Goal: Transaction & Acquisition: Purchase product/service

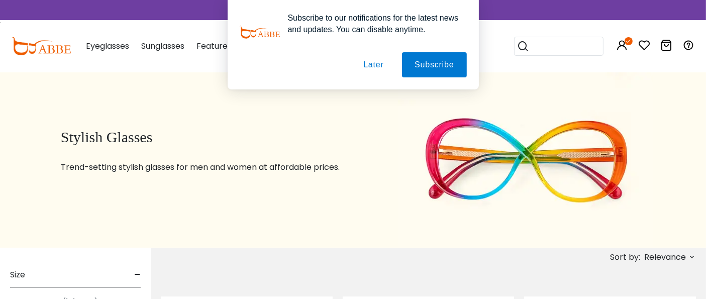
click at [370, 68] on button "Later" at bounding box center [373, 64] width 45 height 25
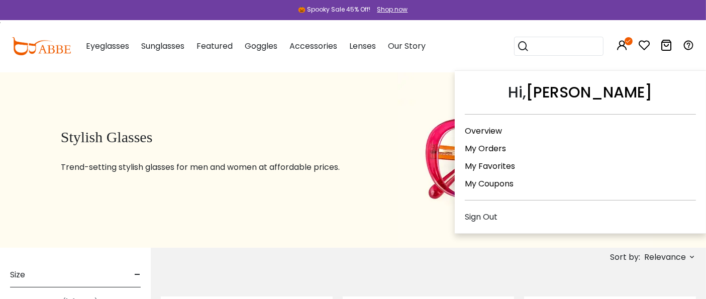
click at [624, 45] on icon at bounding box center [623, 45] width 12 height 12
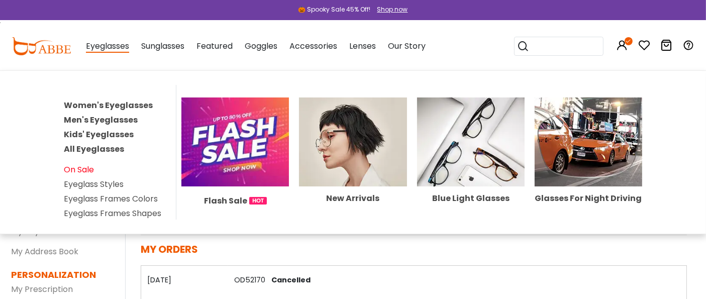
click at [71, 165] on link "On Sale" at bounding box center [79, 170] width 30 height 12
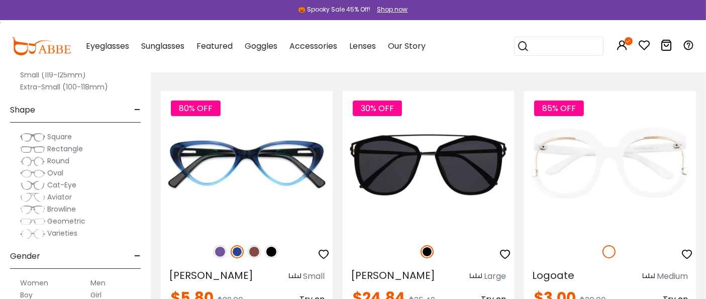
scroll to position [223, 0]
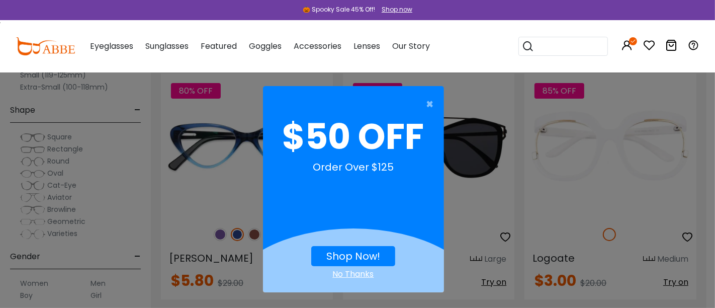
click at [356, 273] on div "No Thanks" at bounding box center [353, 274] width 181 height 12
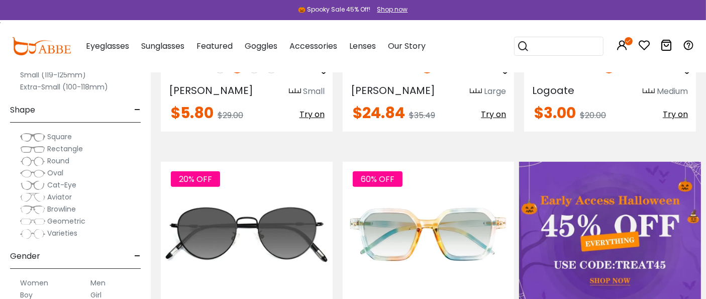
scroll to position [446, 0]
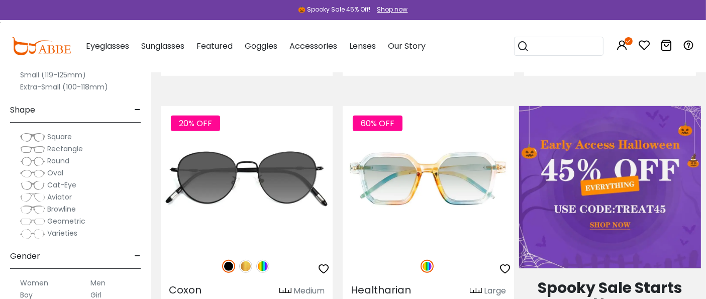
click at [603, 224] on img at bounding box center [610, 187] width 182 height 162
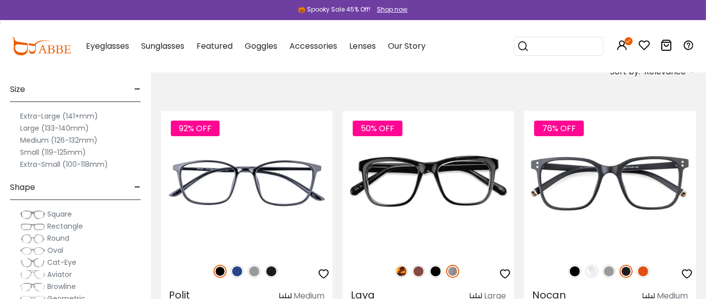
scroll to position [223, 0]
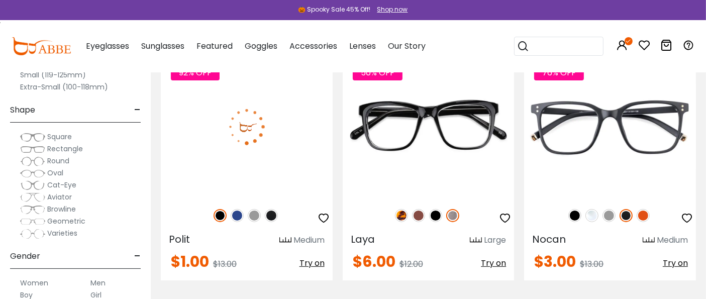
click at [259, 163] on img at bounding box center [247, 126] width 172 height 143
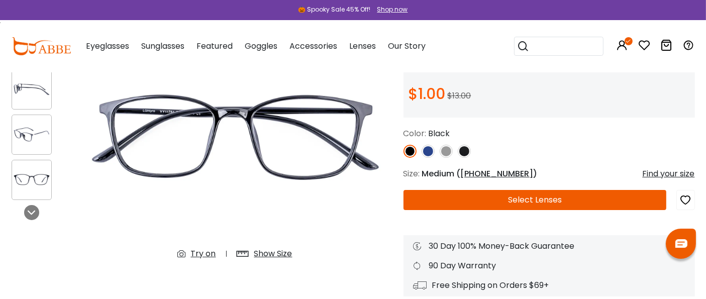
scroll to position [112, 0]
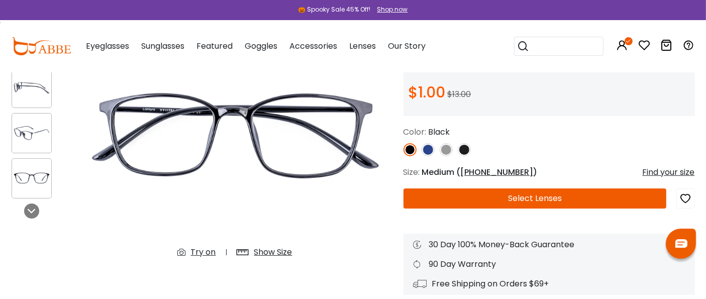
click at [428, 150] on img at bounding box center [428, 149] width 13 height 13
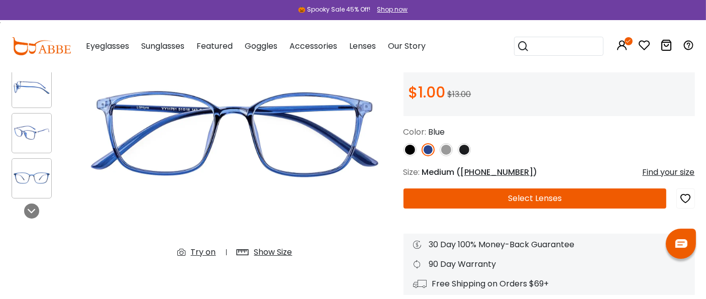
click at [465, 149] on img at bounding box center [464, 149] width 13 height 13
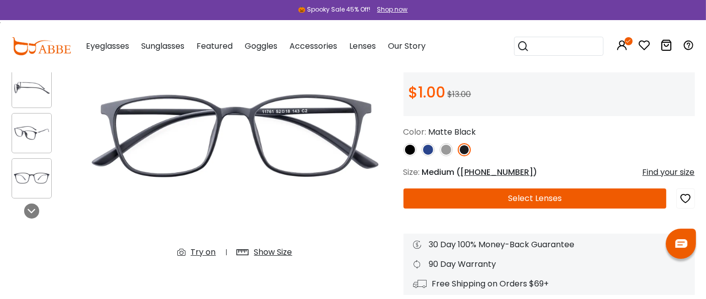
click at [445, 149] on img at bounding box center [446, 149] width 13 height 13
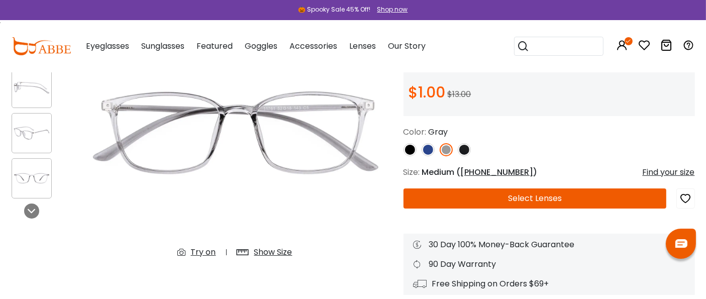
click at [417, 149] on div at bounding box center [549, 149] width 291 height 13
click at [427, 149] on img at bounding box center [428, 149] width 13 height 13
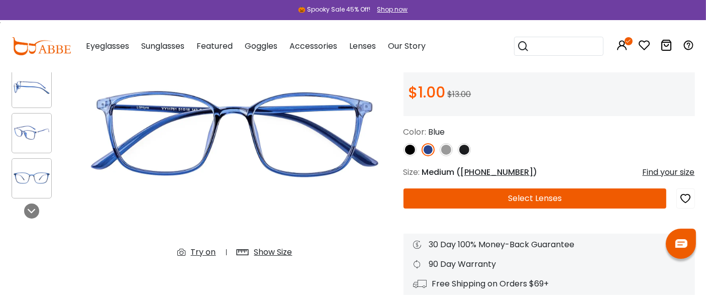
click at [409, 150] on img at bounding box center [410, 149] width 13 height 13
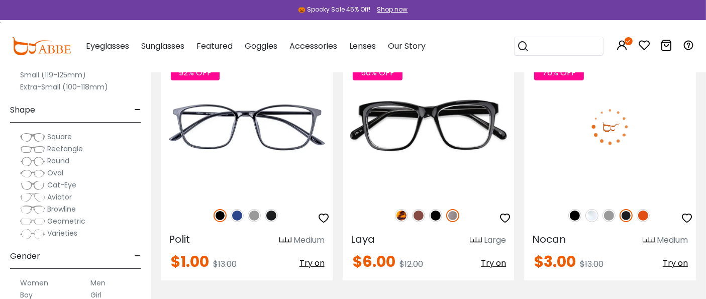
click at [590, 154] on img at bounding box center [610, 126] width 172 height 143
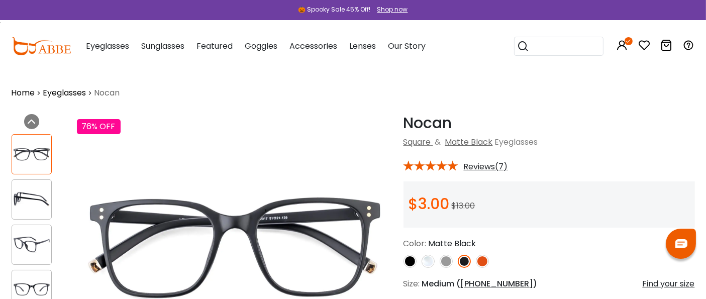
scroll to position [56, 0]
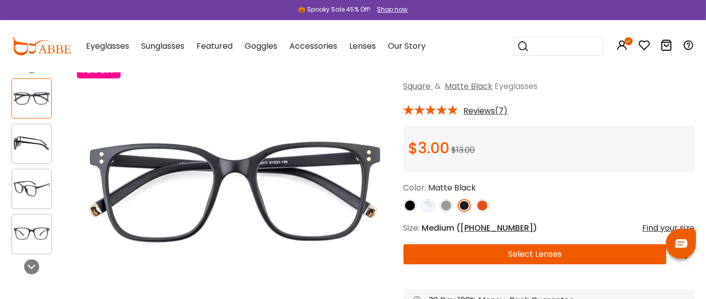
click at [406, 206] on img at bounding box center [410, 205] width 13 height 13
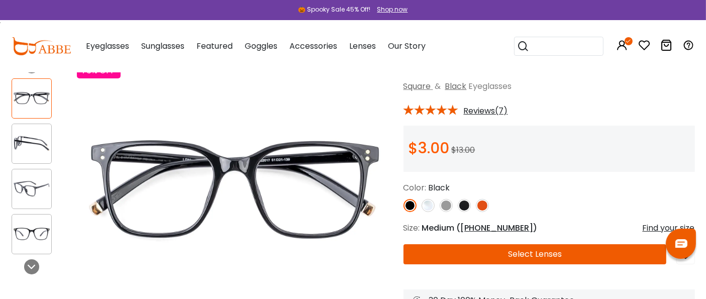
click at [464, 205] on img at bounding box center [464, 205] width 13 height 13
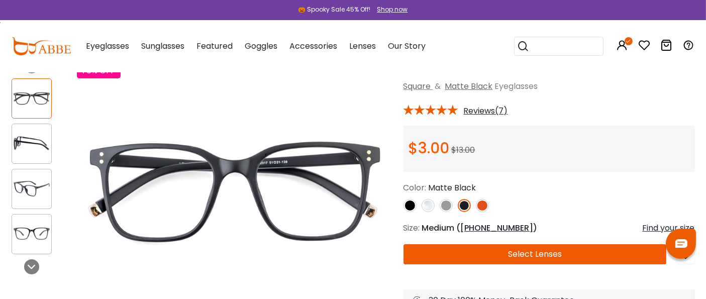
click at [484, 205] on img at bounding box center [482, 205] width 13 height 13
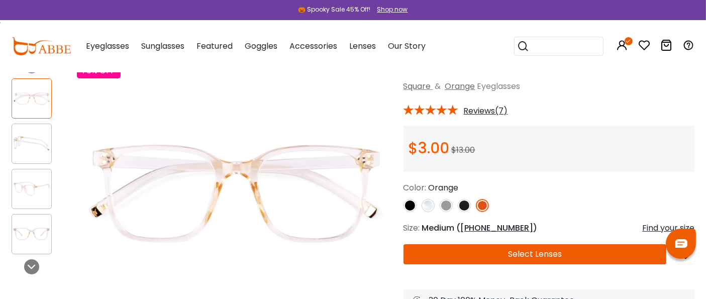
click at [446, 205] on img at bounding box center [446, 205] width 13 height 13
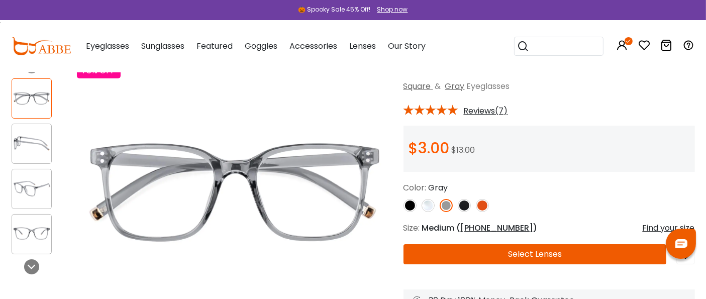
click at [426, 206] on img at bounding box center [428, 205] width 13 height 13
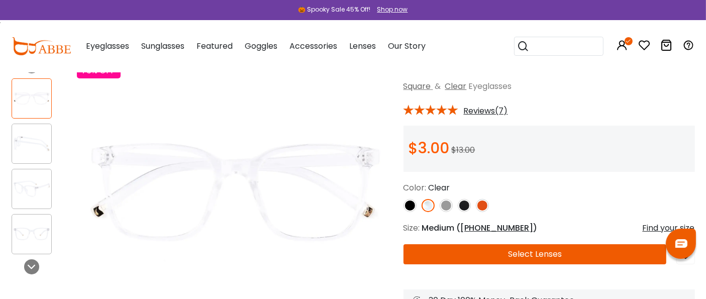
click at [465, 206] on img at bounding box center [464, 205] width 13 height 13
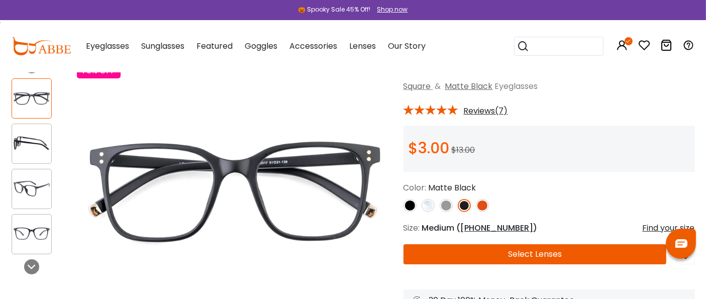
click at [28, 152] on img at bounding box center [31, 144] width 39 height 20
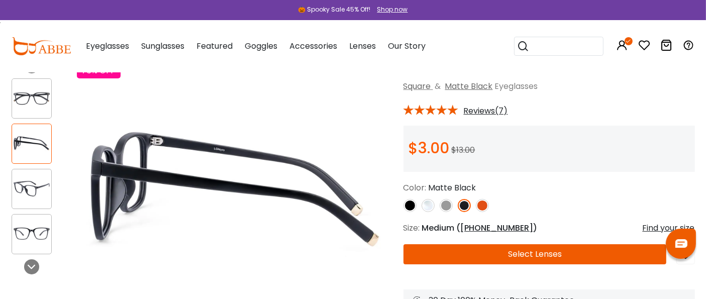
click at [29, 170] on div at bounding box center [32, 189] width 40 height 40
click at [30, 184] on img at bounding box center [31, 189] width 39 height 20
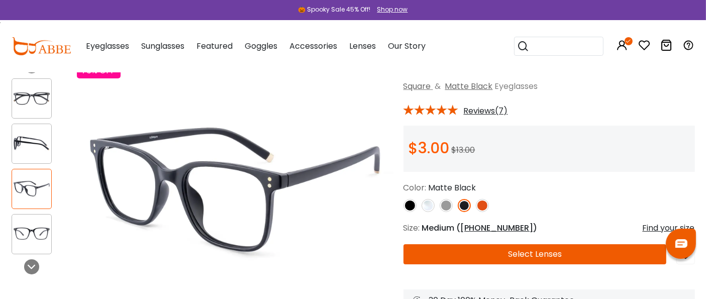
click at [30, 225] on img at bounding box center [31, 234] width 39 height 20
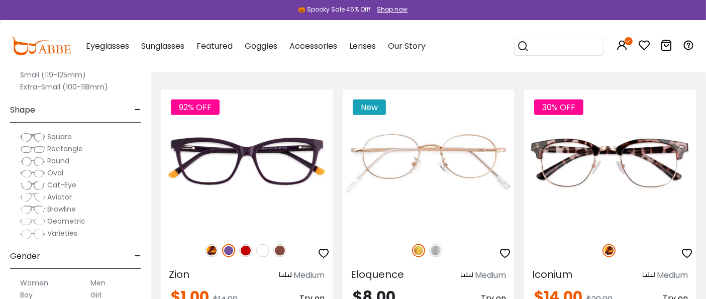
scroll to position [1228, 0]
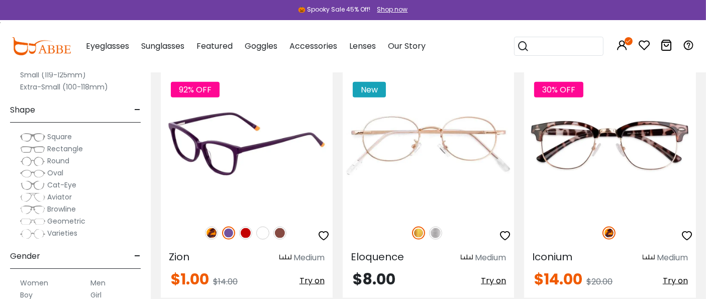
click at [207, 232] on img at bounding box center [211, 233] width 13 height 13
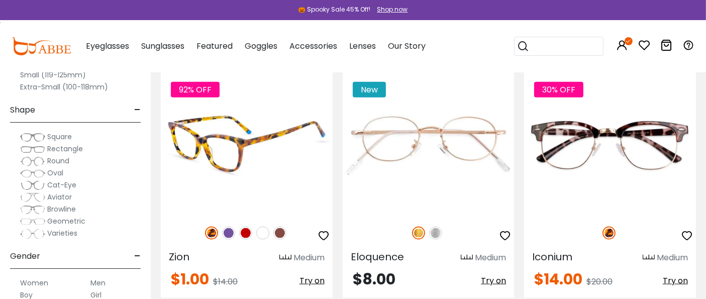
click at [280, 232] on img at bounding box center [279, 233] width 13 height 13
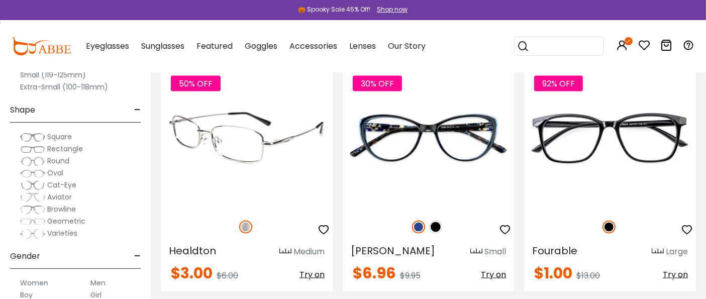
scroll to position [1508, 0]
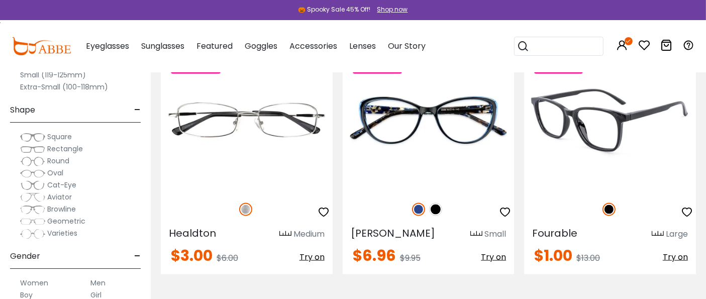
click at [595, 159] on img at bounding box center [610, 120] width 172 height 143
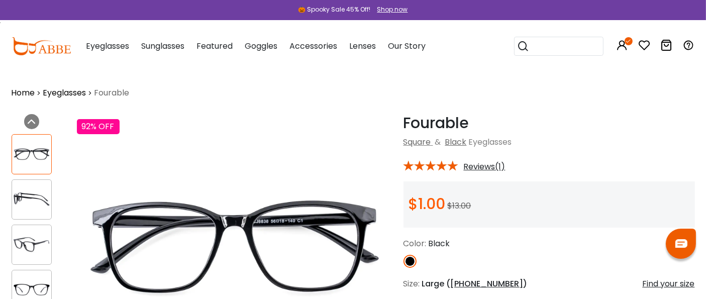
click at [44, 204] on img at bounding box center [31, 199] width 39 height 20
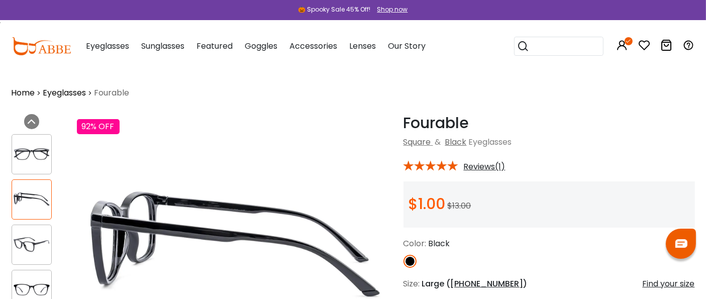
click at [30, 241] on img at bounding box center [31, 245] width 39 height 20
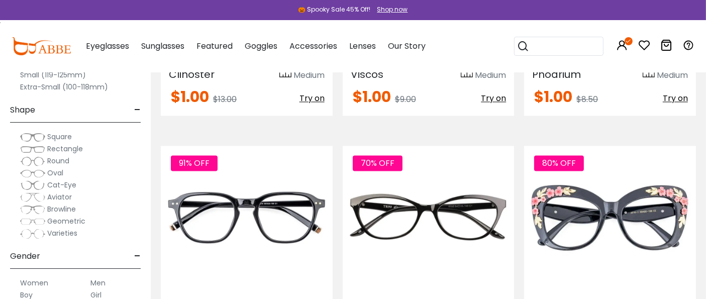
scroll to position [2233, 0]
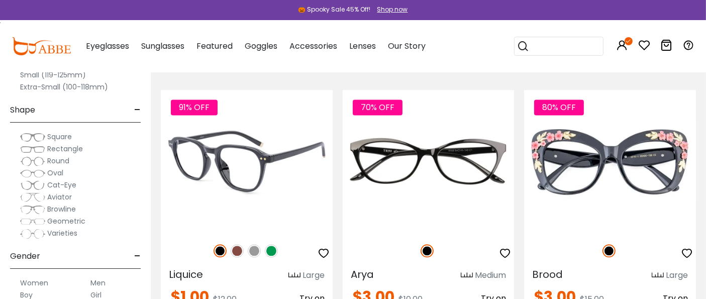
click at [236, 249] on img at bounding box center [237, 250] width 13 height 13
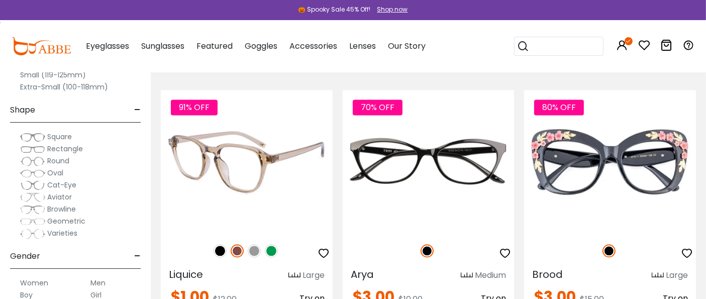
click at [272, 248] on img at bounding box center [271, 250] width 13 height 13
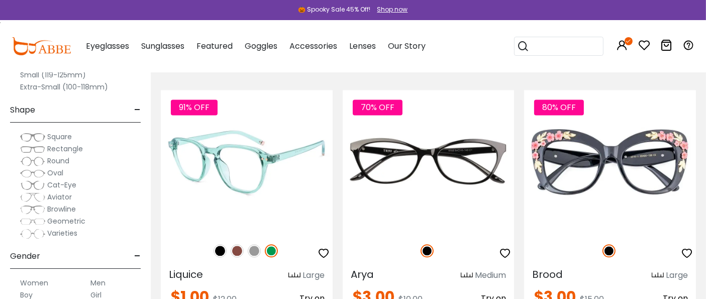
click at [221, 246] on img at bounding box center [220, 250] width 13 height 13
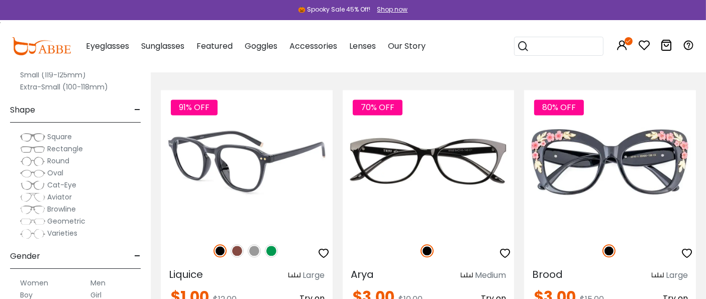
click at [252, 192] on img at bounding box center [247, 161] width 172 height 143
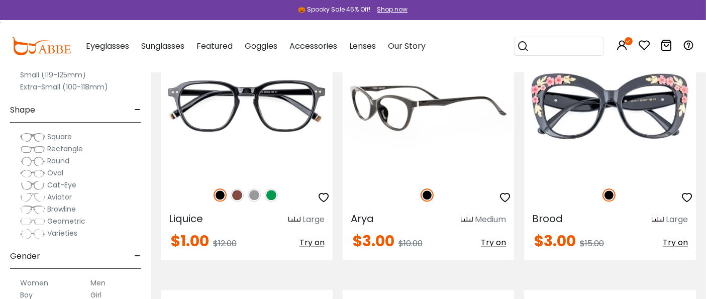
scroll to position [2233, 0]
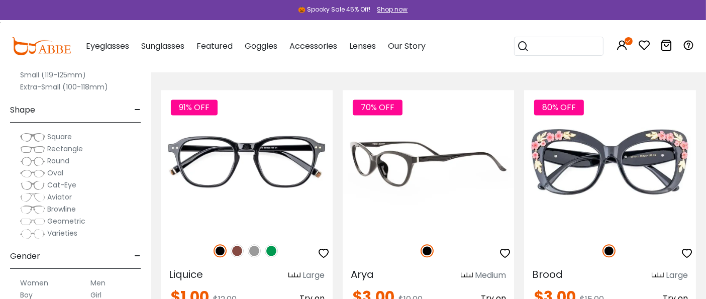
click at [407, 208] on img at bounding box center [429, 161] width 172 height 143
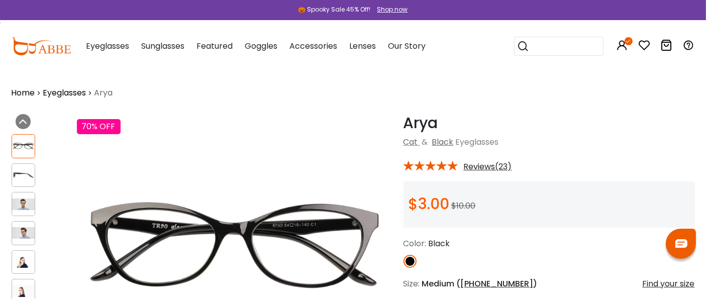
click at [19, 205] on img at bounding box center [23, 205] width 23 height 12
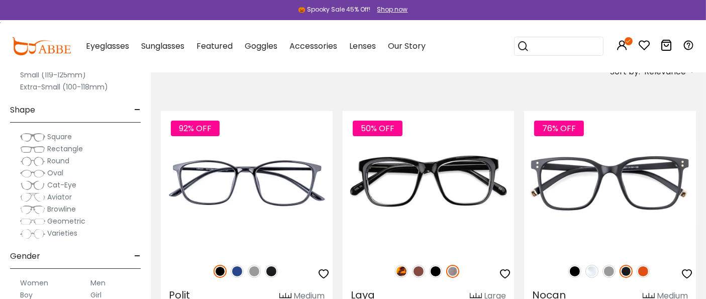
scroll to position [223, 0]
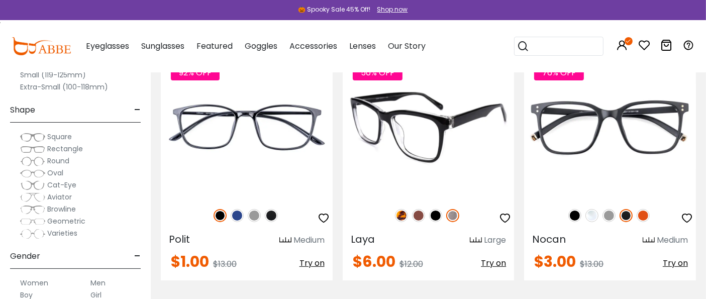
click at [400, 167] on img at bounding box center [429, 126] width 172 height 143
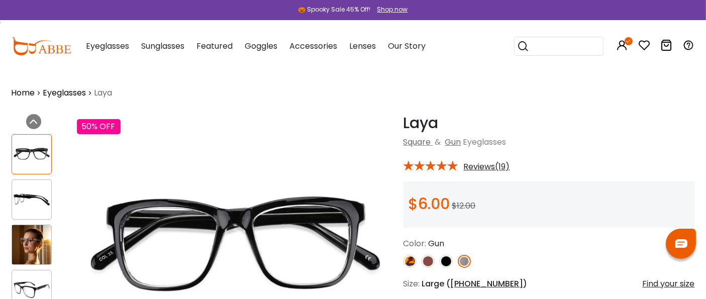
scroll to position [56, 0]
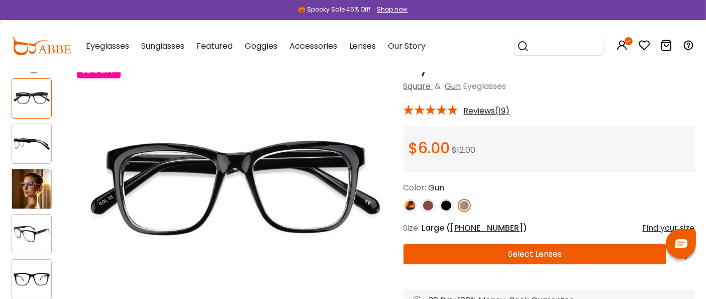
click at [37, 194] on img at bounding box center [31, 188] width 39 height 39
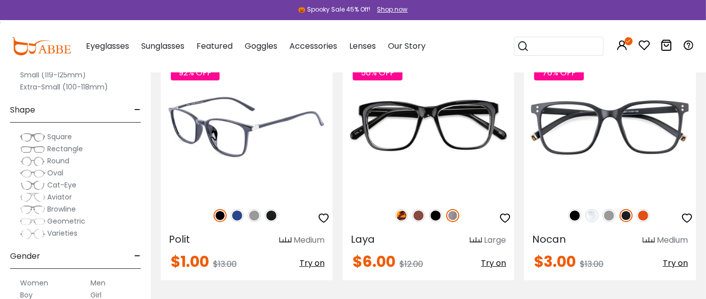
click at [211, 166] on img at bounding box center [247, 126] width 172 height 143
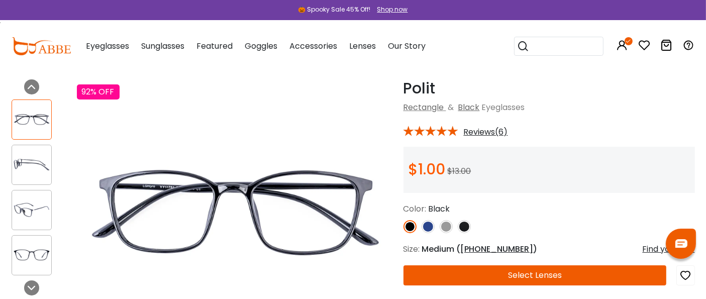
scroll to position [56, 0]
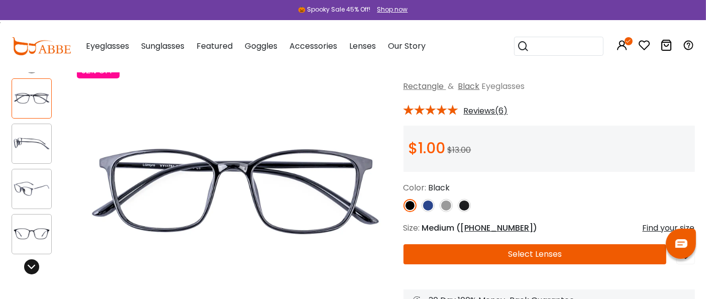
click at [31, 268] on icon at bounding box center [32, 267] width 8 height 8
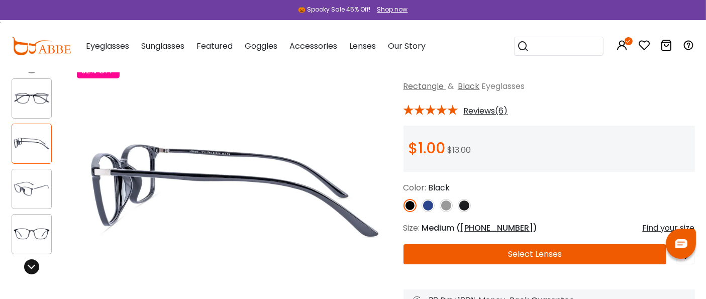
click at [31, 266] on icon at bounding box center [32, 267] width 8 height 8
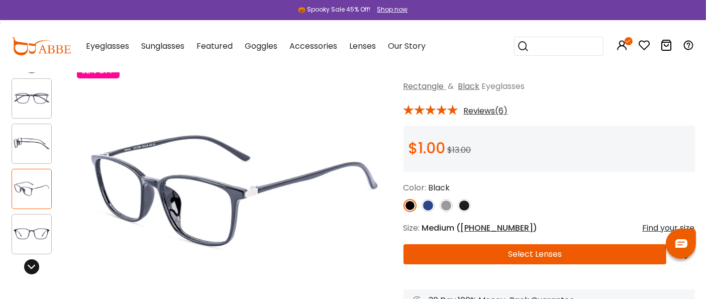
click at [31, 266] on icon at bounding box center [32, 267] width 8 height 8
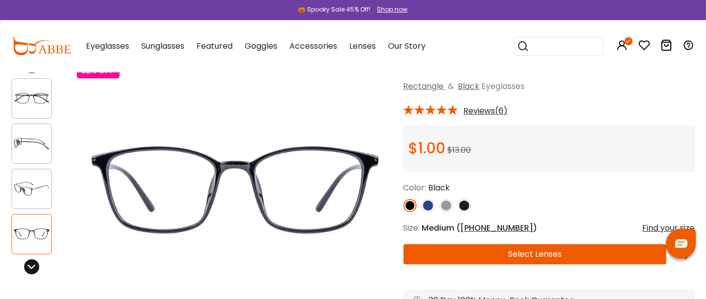
click at [31, 266] on icon at bounding box center [32, 267] width 8 height 8
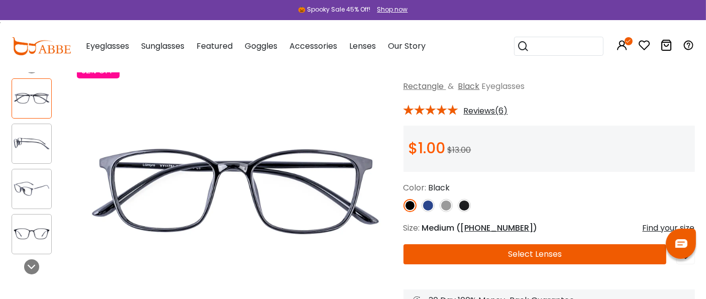
click at [462, 205] on img at bounding box center [464, 205] width 13 height 13
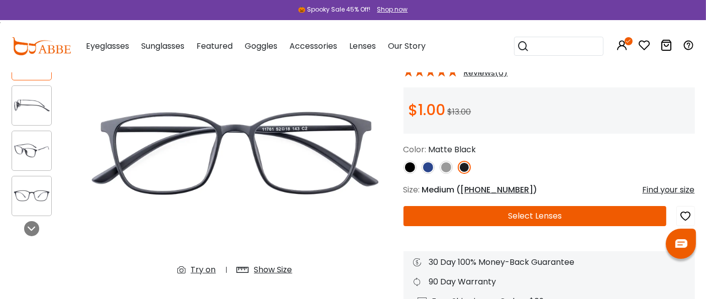
scroll to position [112, 0]
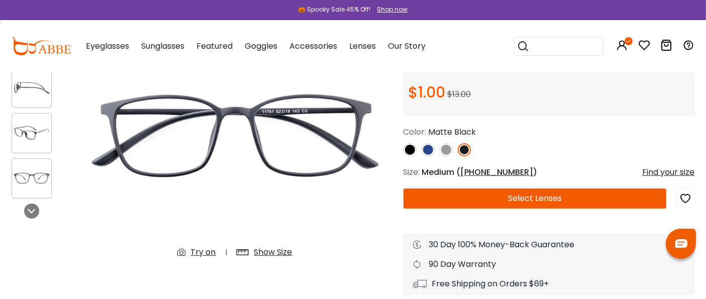
click at [505, 193] on button "Select Lenses" at bounding box center [535, 198] width 263 height 20
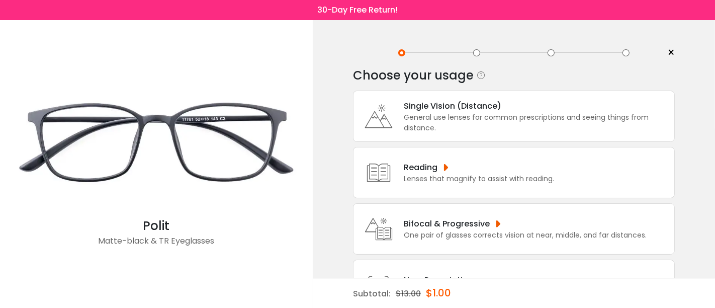
click at [429, 118] on div "General use lenses for common prescriptions and seeing things from distance." at bounding box center [536, 122] width 265 height 21
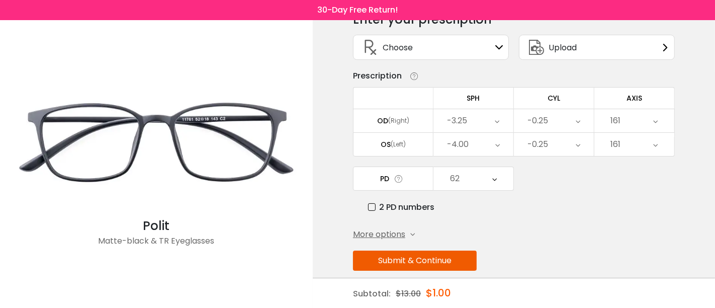
scroll to position [67, 0]
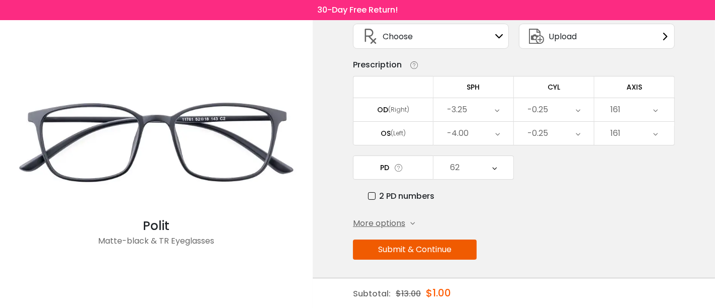
click at [430, 245] on button "Submit & Continue" at bounding box center [415, 249] width 124 height 20
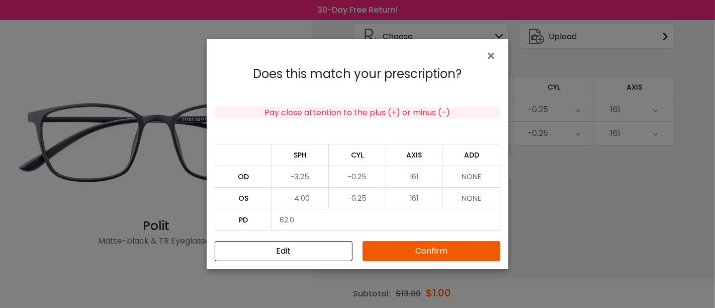
click at [425, 251] on button "Confirm" at bounding box center [431, 251] width 138 height 20
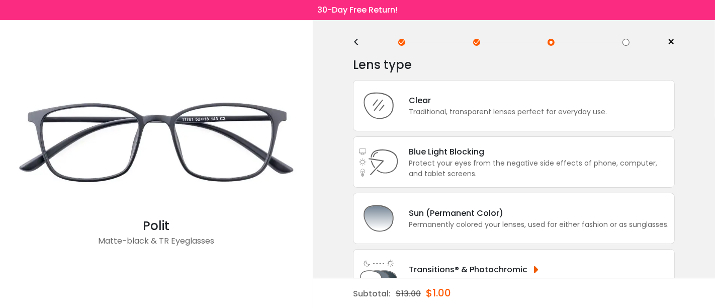
scroll to position [0, 0]
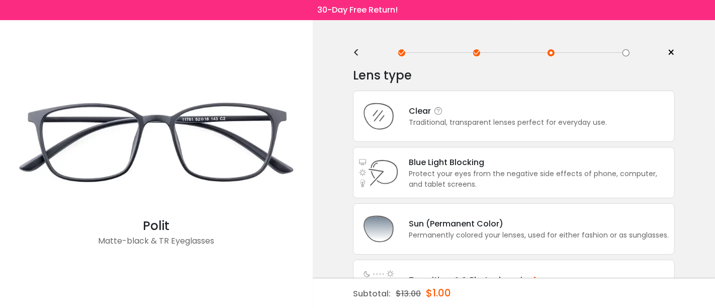
click at [479, 120] on div "Traditional, transparent lenses perfect for everyday use." at bounding box center [508, 122] width 198 height 11
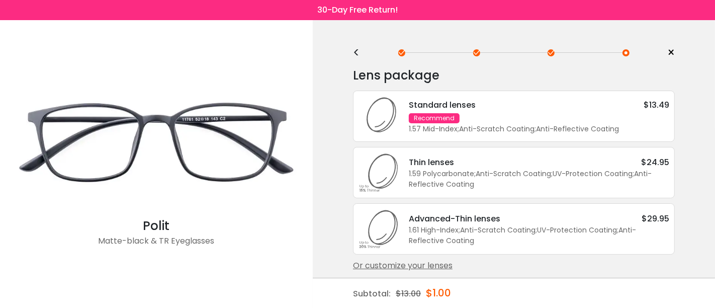
click at [387, 115] on icon at bounding box center [378, 116] width 40 height 40
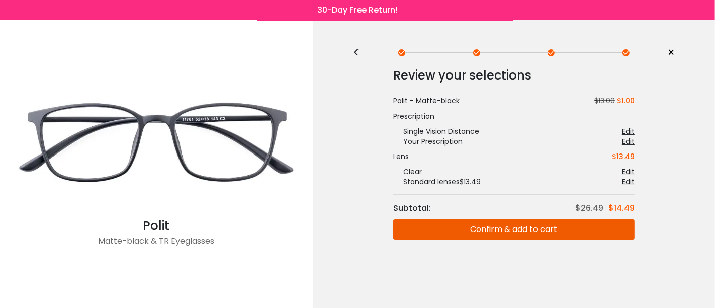
click at [471, 230] on button "Confirm & add to cart" at bounding box center [513, 229] width 241 height 20
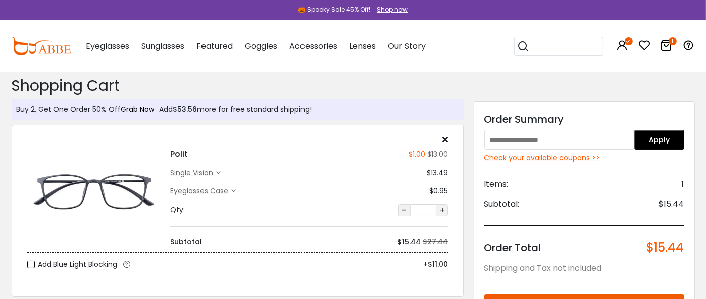
click at [127, 110] on link "Grab Now" at bounding box center [138, 109] width 34 height 10
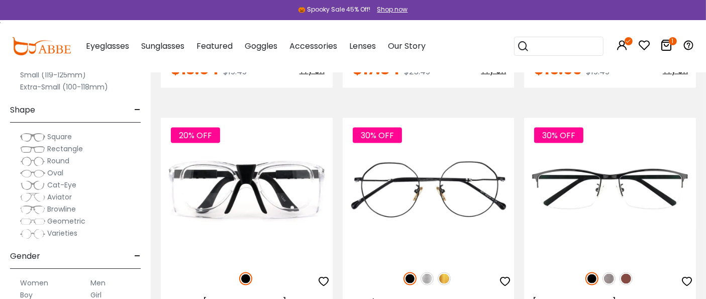
scroll to position [1451, 0]
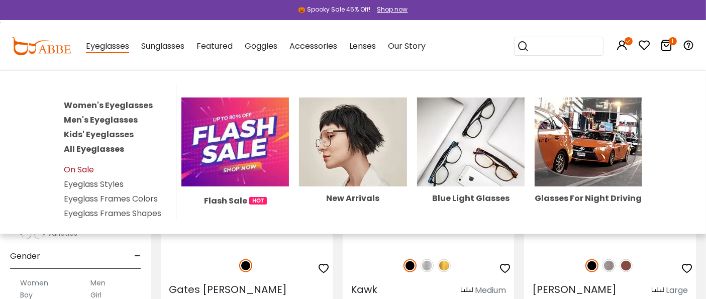
click at [77, 168] on link "On Sale" at bounding box center [79, 170] width 30 height 12
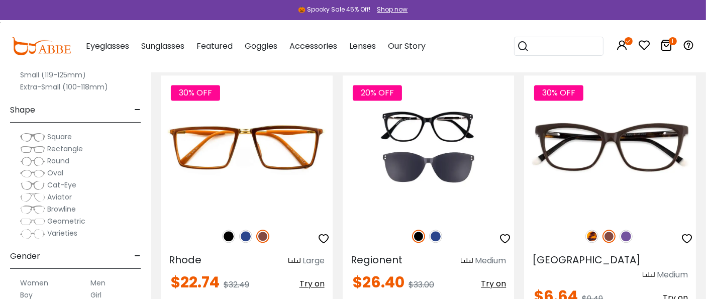
scroll to position [2289, 0]
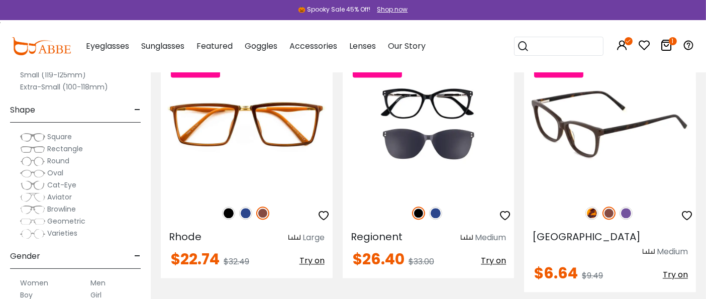
click at [591, 155] on img at bounding box center [610, 123] width 172 height 143
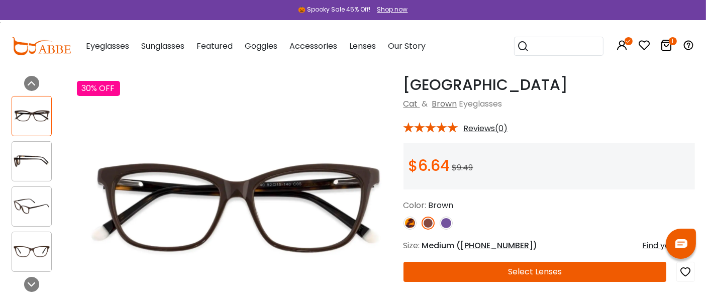
scroll to position [56, 0]
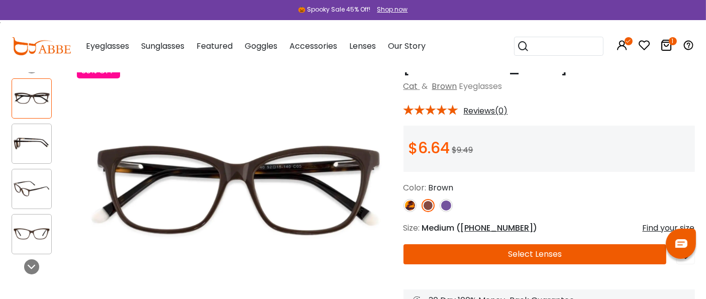
click at [407, 204] on img at bounding box center [410, 205] width 13 height 13
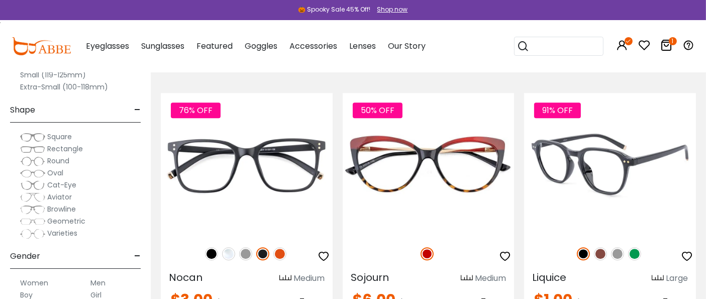
scroll to position [2792, 0]
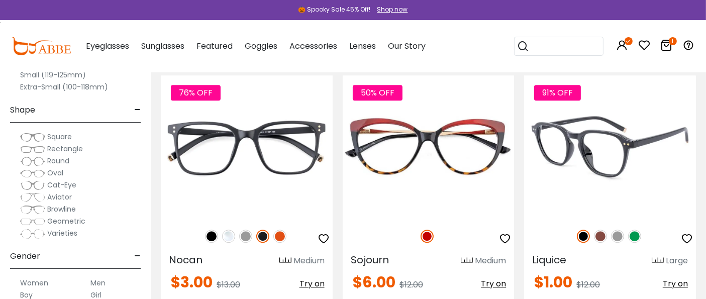
click at [602, 230] on img at bounding box center [600, 236] width 13 height 13
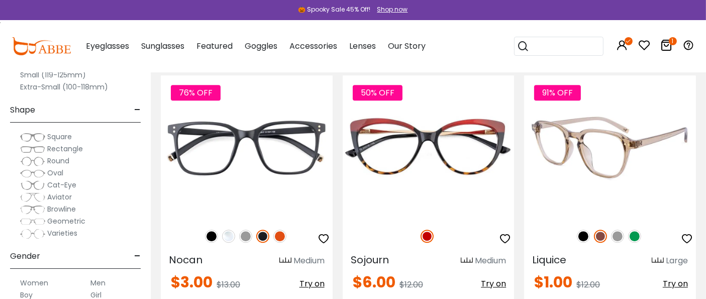
click at [597, 186] on img at bounding box center [610, 146] width 172 height 143
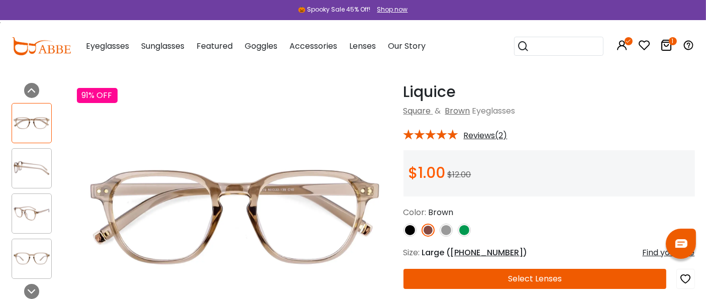
scroll to position [56, 0]
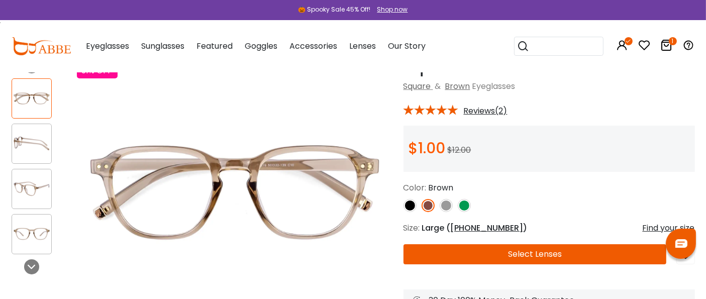
click at [31, 226] on img at bounding box center [31, 234] width 39 height 20
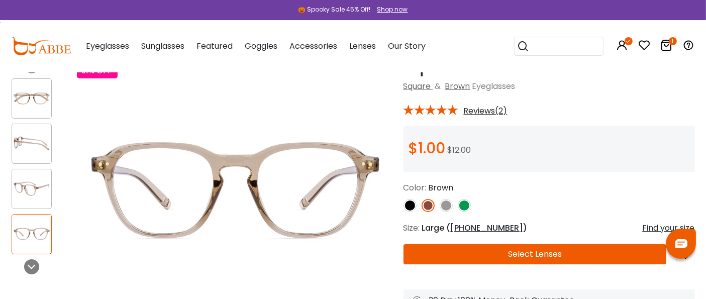
click at [463, 208] on img at bounding box center [464, 205] width 13 height 13
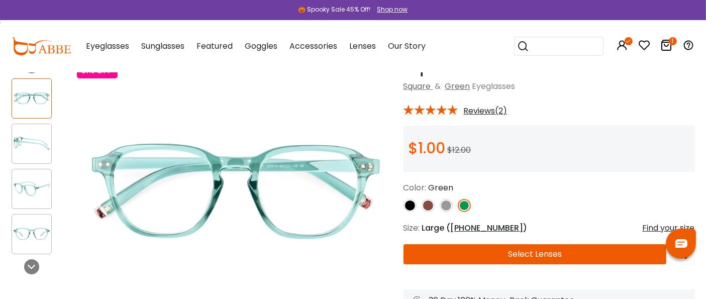
click at [408, 206] on img at bounding box center [410, 205] width 13 height 13
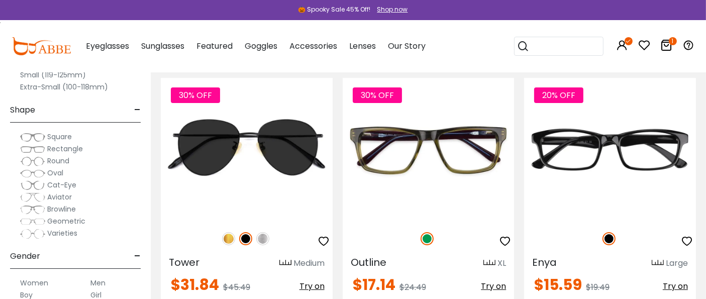
scroll to position [3574, 0]
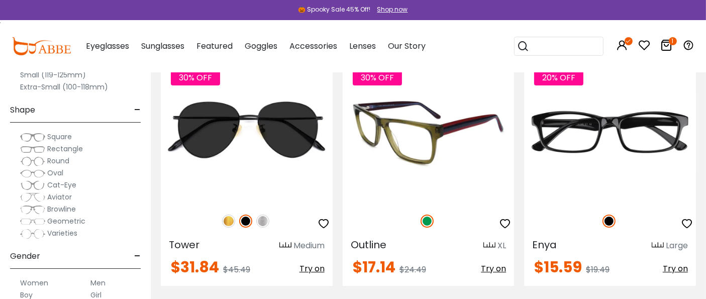
click at [421, 142] on img at bounding box center [429, 131] width 172 height 143
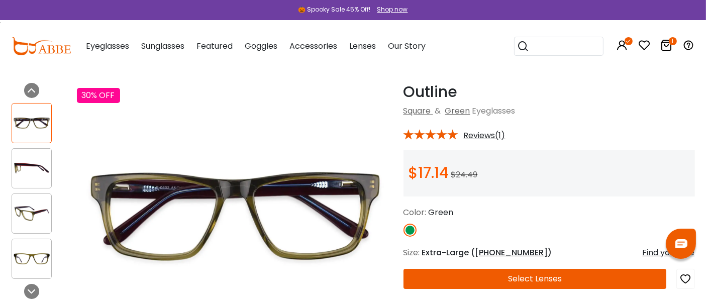
scroll to position [56, 0]
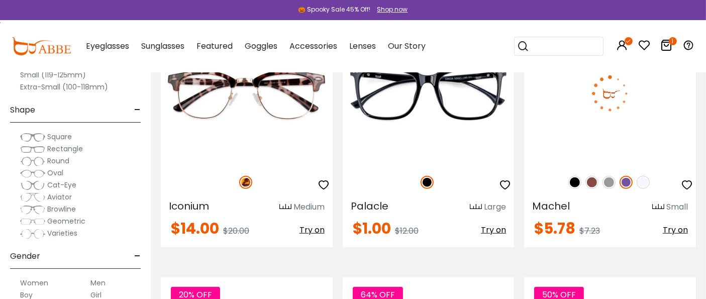
scroll to position [4579, 0]
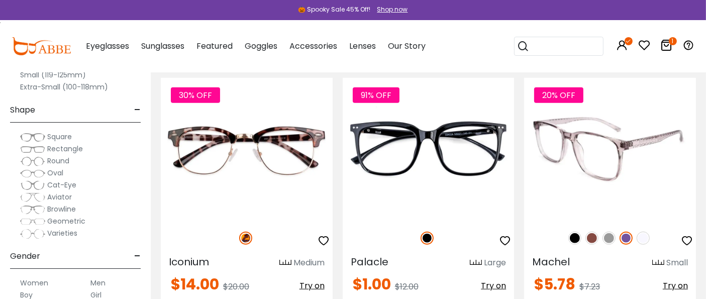
click at [592, 232] on img at bounding box center [591, 238] width 13 height 13
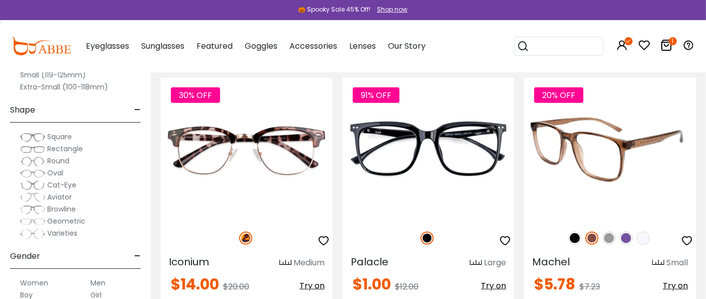
click at [597, 135] on img at bounding box center [610, 149] width 172 height 143
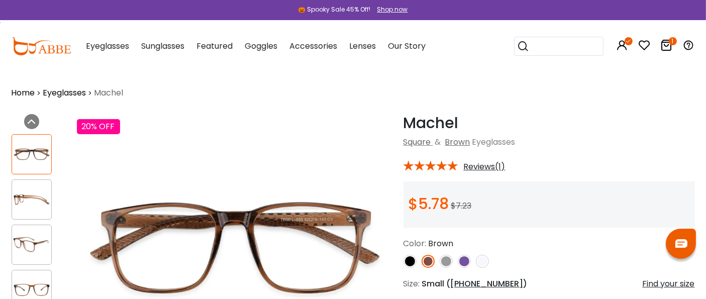
click at [34, 283] on img at bounding box center [31, 290] width 39 height 20
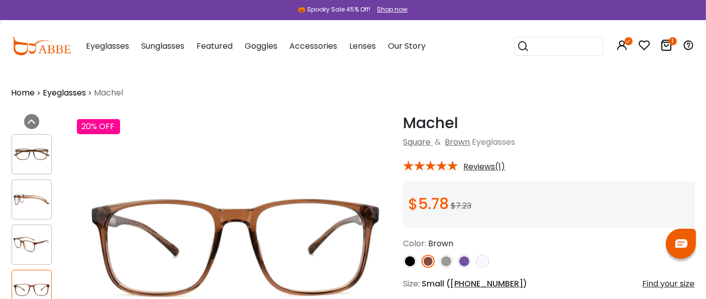
click at [20, 203] on img at bounding box center [31, 199] width 39 height 20
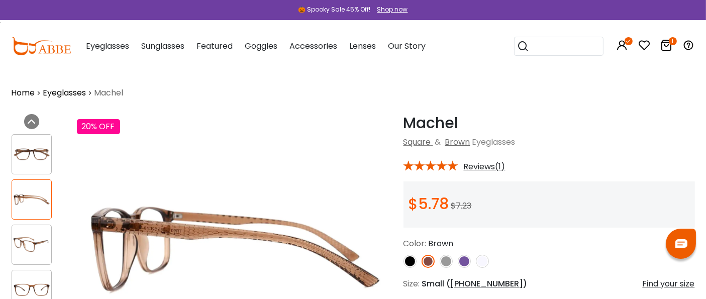
click at [26, 237] on img at bounding box center [31, 245] width 39 height 20
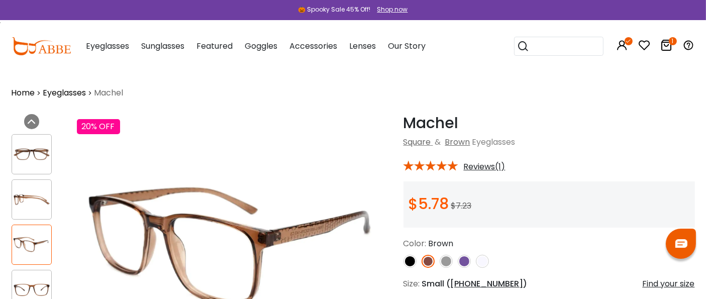
click at [25, 162] on img at bounding box center [31, 154] width 39 height 20
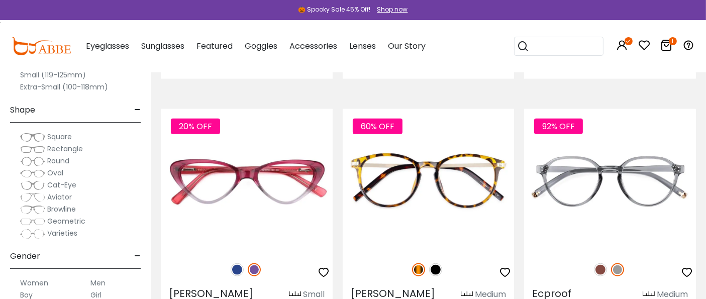
scroll to position [5081, 0]
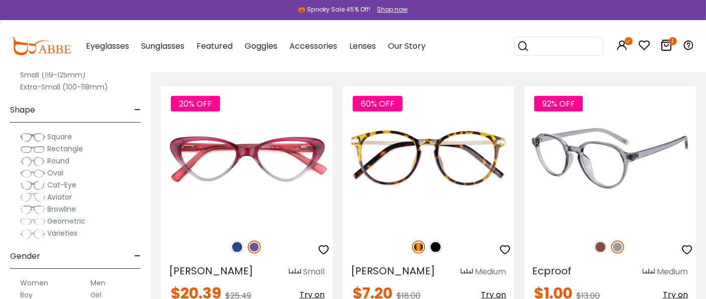
click at [601, 241] on img at bounding box center [600, 247] width 13 height 13
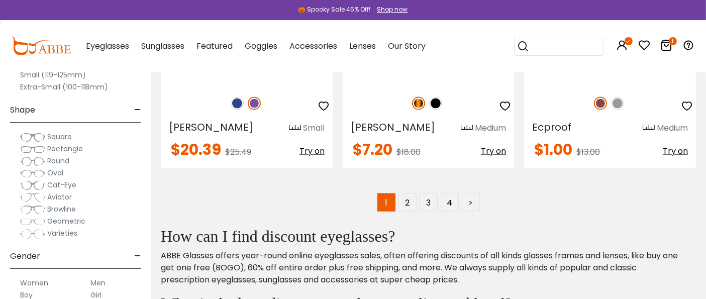
scroll to position [5249, 0]
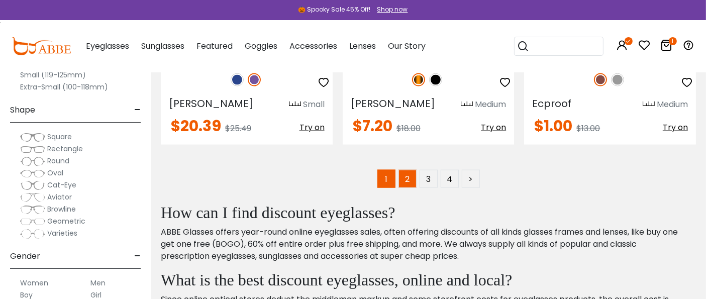
click at [406, 170] on link "2" at bounding box center [408, 179] width 18 height 18
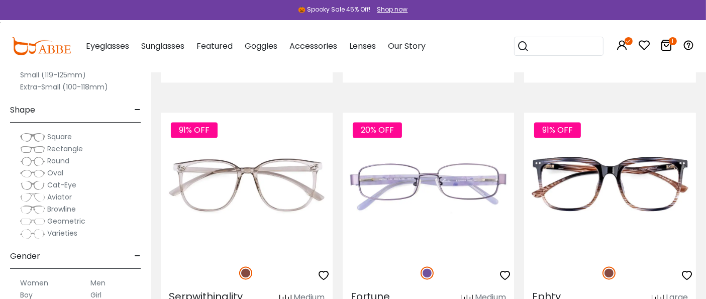
scroll to position [2010, 0]
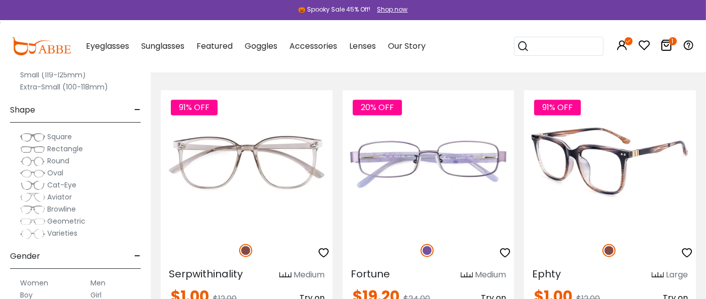
click at [584, 176] on img at bounding box center [610, 161] width 172 height 143
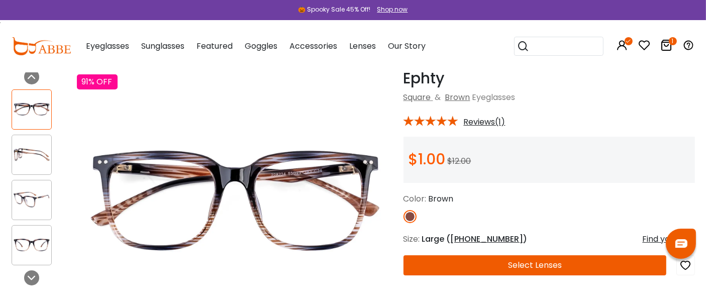
scroll to position [56, 0]
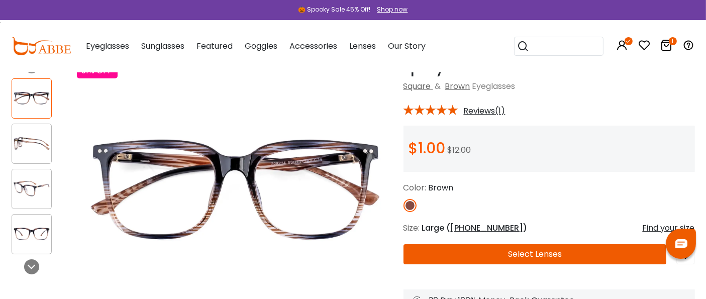
click at [34, 193] on img at bounding box center [31, 189] width 39 height 20
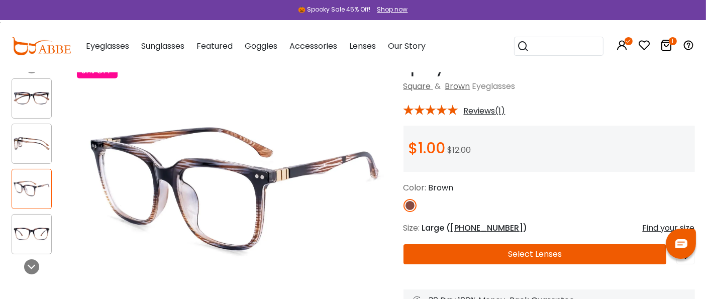
click at [27, 222] on div at bounding box center [32, 234] width 40 height 40
click at [27, 107] on img at bounding box center [31, 98] width 39 height 20
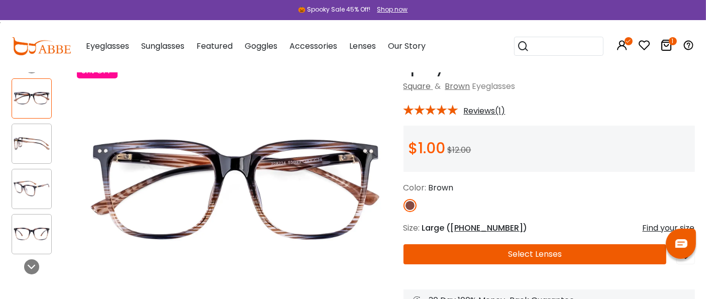
click at [19, 144] on img at bounding box center [31, 144] width 39 height 20
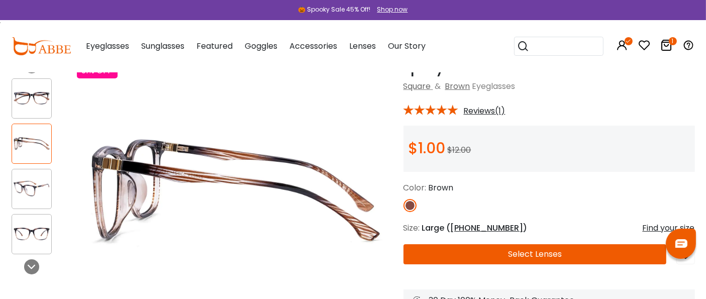
click at [20, 181] on img at bounding box center [31, 189] width 39 height 20
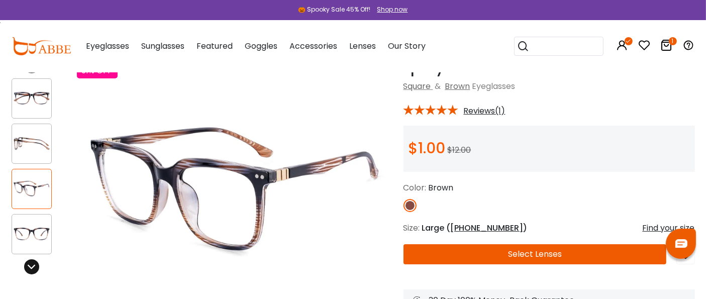
click at [28, 263] on icon at bounding box center [32, 267] width 8 height 8
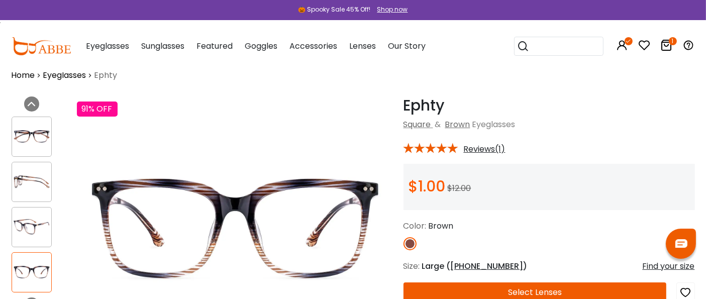
scroll to position [0, 0]
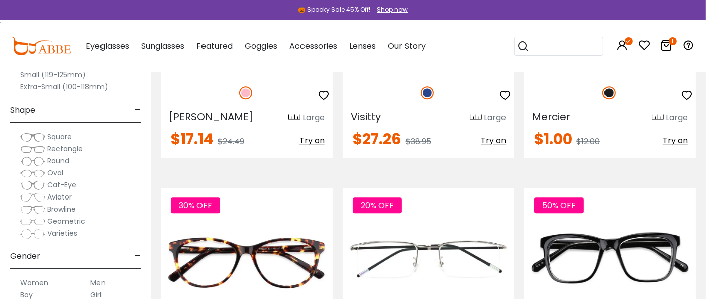
scroll to position [3015, 0]
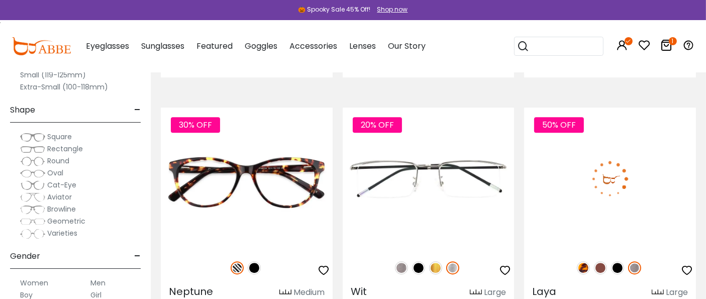
click at [599, 261] on img at bounding box center [600, 267] width 13 height 13
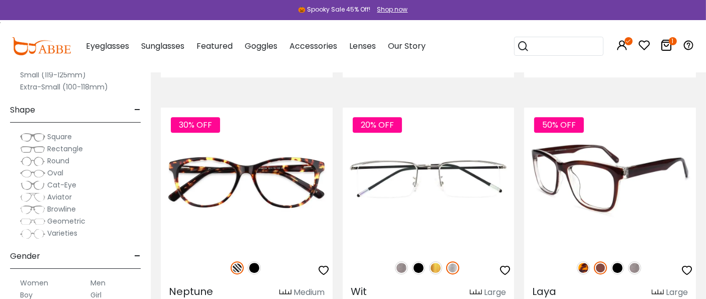
click at [590, 186] on img at bounding box center [610, 179] width 172 height 143
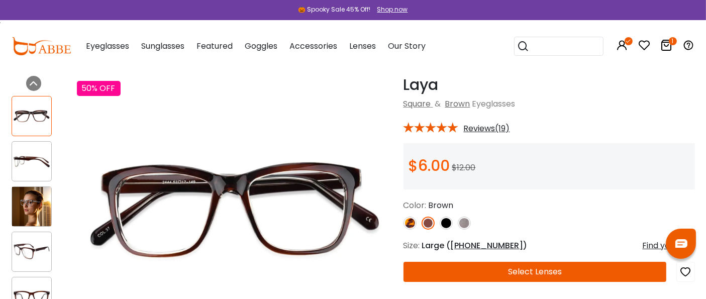
scroll to position [56, 0]
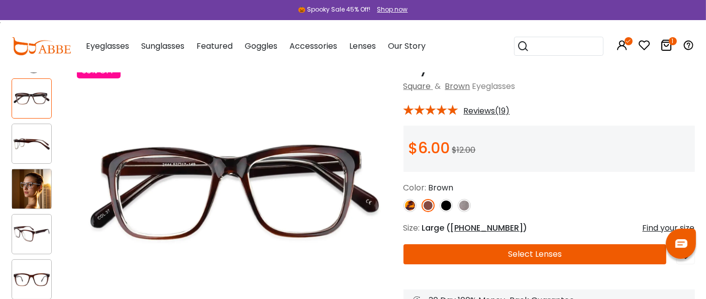
click at [30, 187] on img at bounding box center [31, 188] width 39 height 39
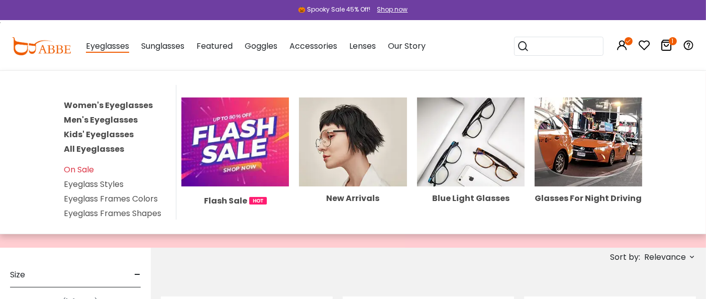
click at [78, 198] on link "Eyeglass Frames Colors" at bounding box center [111, 199] width 94 height 12
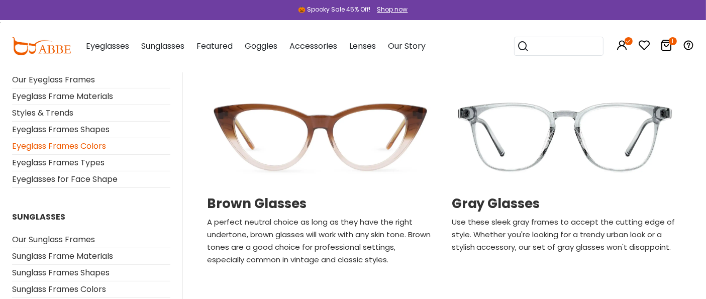
scroll to position [335, 0]
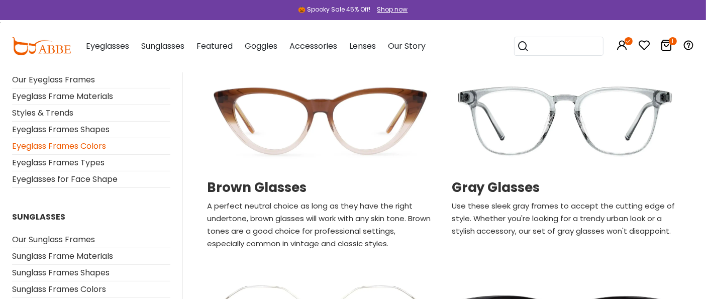
click at [297, 150] on img at bounding box center [320, 120] width 234 height 117
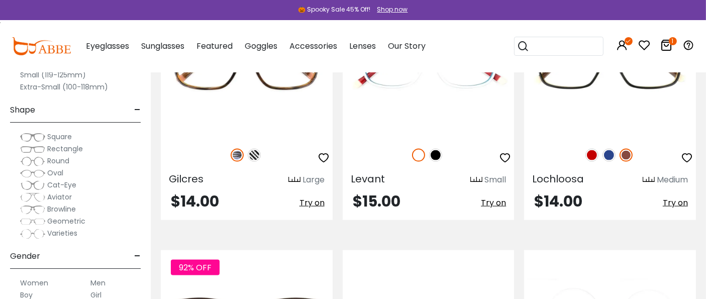
scroll to position [1508, 0]
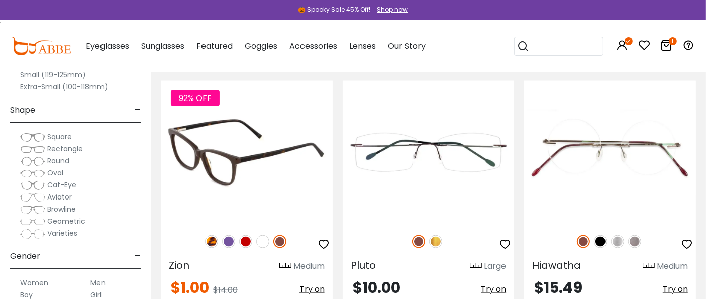
click at [261, 175] on img at bounding box center [247, 152] width 172 height 143
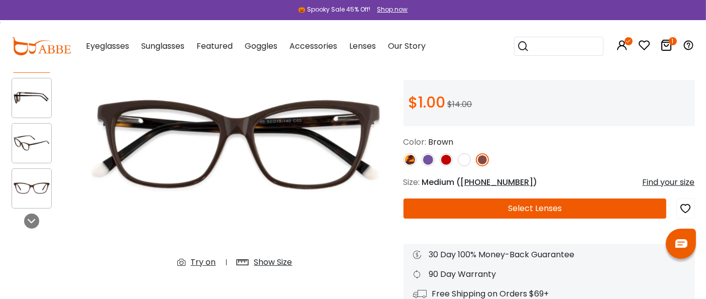
scroll to position [56, 0]
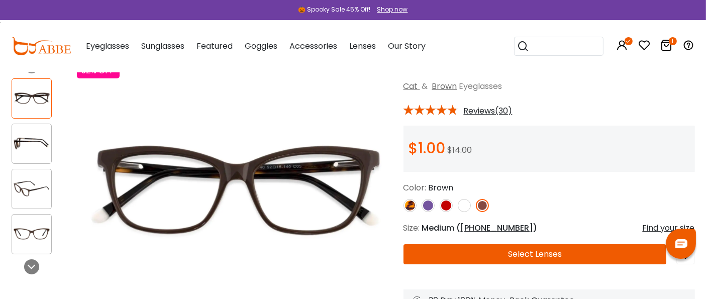
click at [458, 252] on button "Select Lenses" at bounding box center [535, 254] width 263 height 20
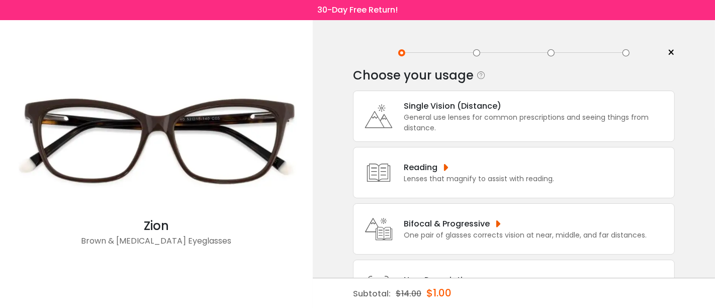
click at [436, 108] on div "Single Vision (Distance)" at bounding box center [536, 106] width 265 height 13
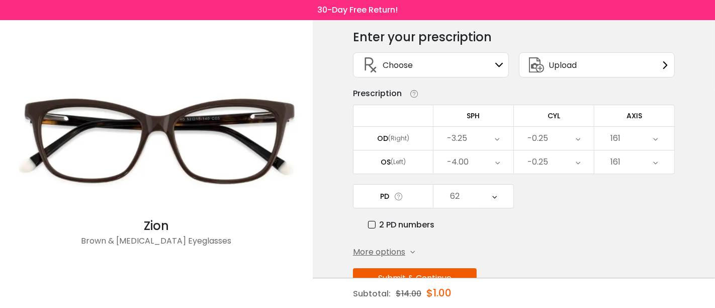
scroll to position [56, 0]
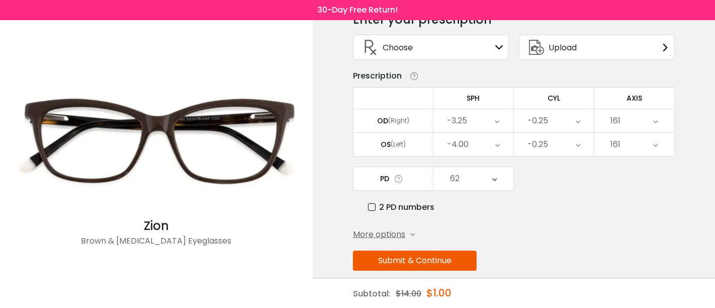
click at [439, 251] on button "Submit & Continue" at bounding box center [415, 260] width 124 height 20
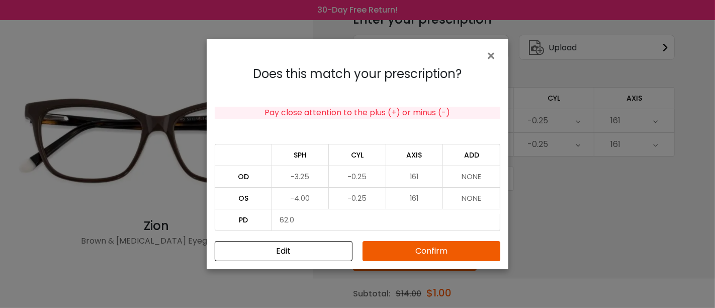
click at [434, 247] on button "Confirm" at bounding box center [431, 251] width 138 height 20
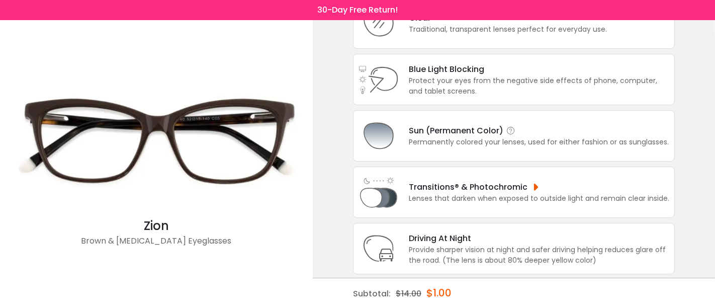
scroll to position [112, 0]
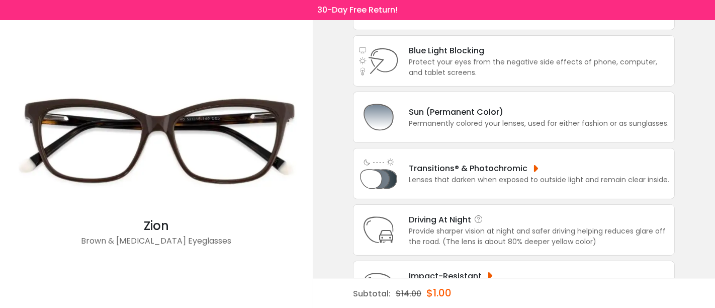
click at [442, 226] on div "Provide sharper vision at night and safer driving helping reduces glare off the…" at bounding box center [539, 236] width 260 height 21
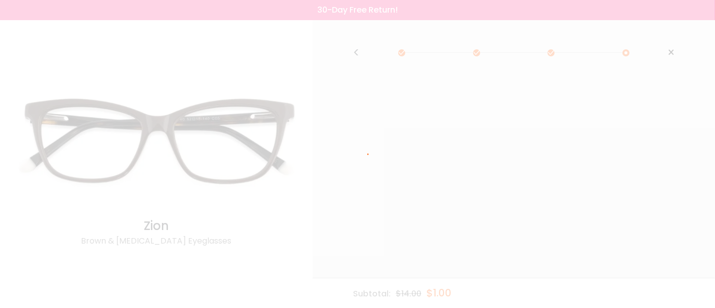
scroll to position [0, 0]
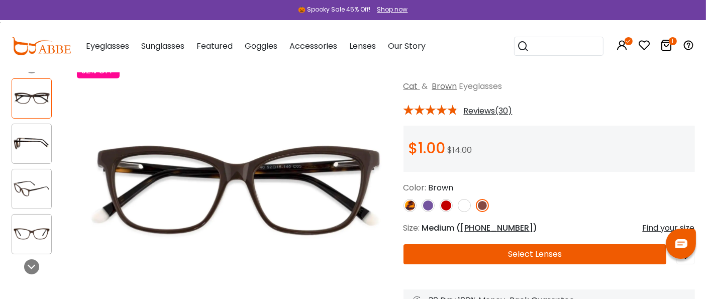
click at [542, 256] on button "Select Lenses" at bounding box center [535, 254] width 263 height 20
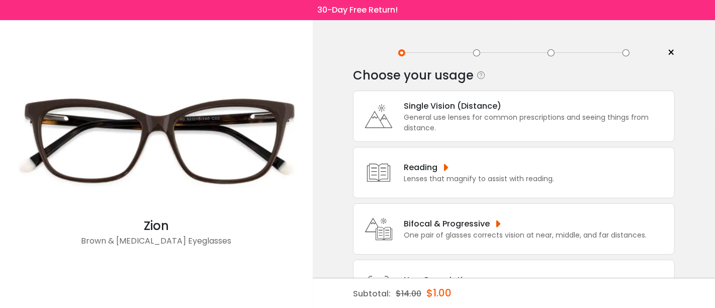
click at [425, 128] on div "General use lenses for common prescriptions and seeing things from distance." at bounding box center [536, 122] width 265 height 21
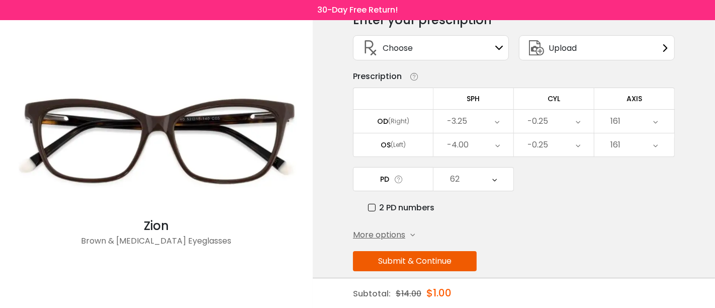
scroll to position [67, 0]
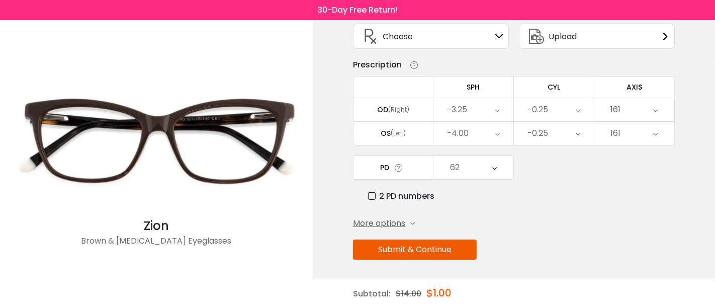
click at [410, 247] on button "Submit & Continue" at bounding box center [415, 249] width 124 height 20
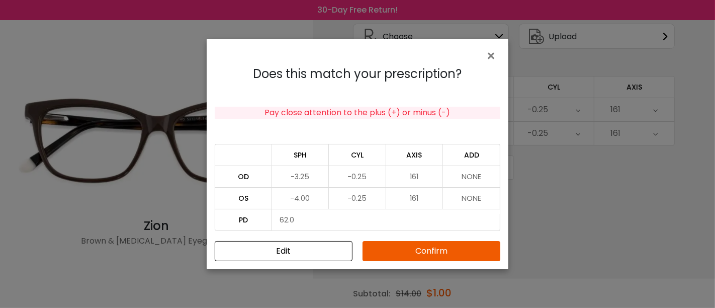
click at [410, 247] on button "Confirm" at bounding box center [431, 251] width 138 height 20
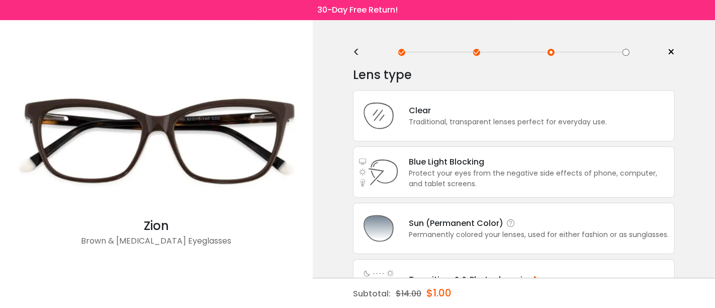
scroll to position [0, 0]
click at [419, 127] on div "Clear Traditional, transparent lenses perfect for everyday use." at bounding box center [514, 115] width 322 height 51
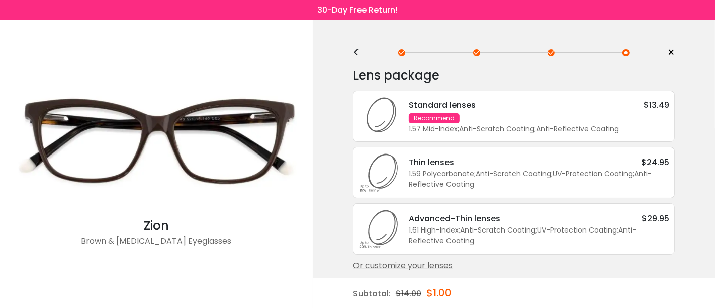
click at [426, 122] on div "Recommend" at bounding box center [434, 118] width 51 height 10
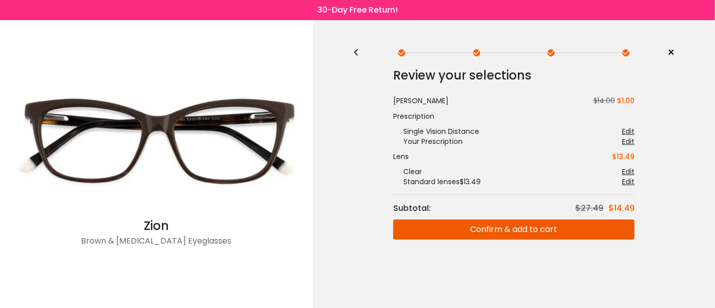
click at [484, 229] on button "Confirm & add to cart" at bounding box center [513, 229] width 241 height 20
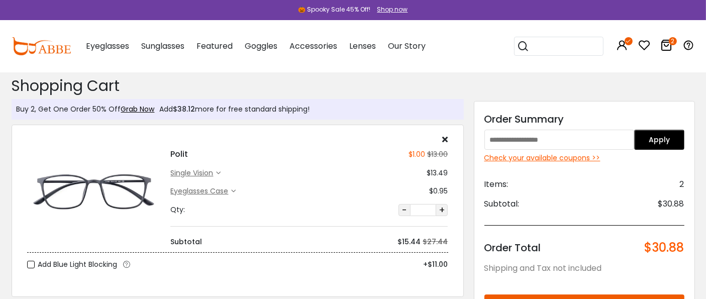
click at [536, 157] on div "Check your available coupons >>" at bounding box center [584, 158] width 200 height 11
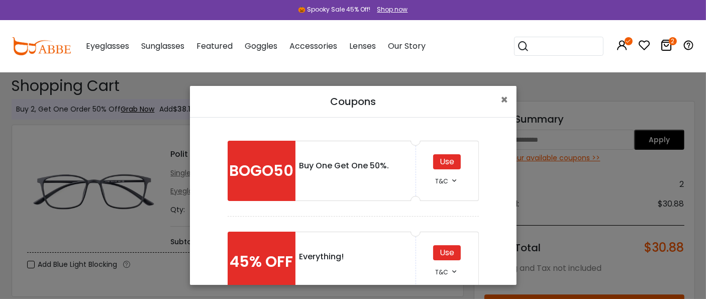
scroll to position [56, 0]
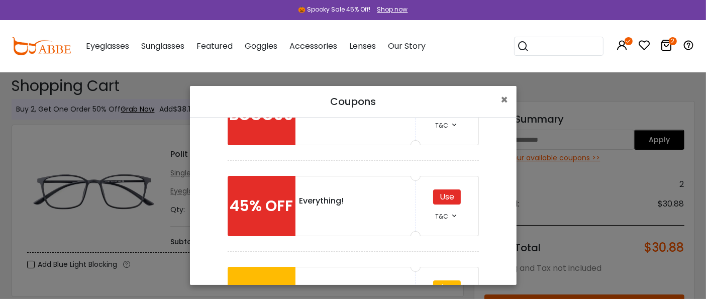
click at [440, 194] on div "Use" at bounding box center [447, 196] width 28 height 15
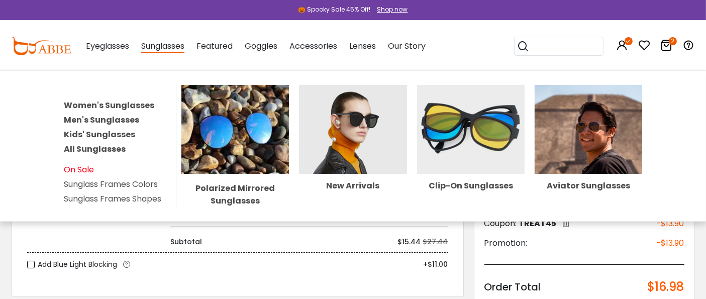
click at [72, 169] on link "On Sale" at bounding box center [79, 170] width 30 height 12
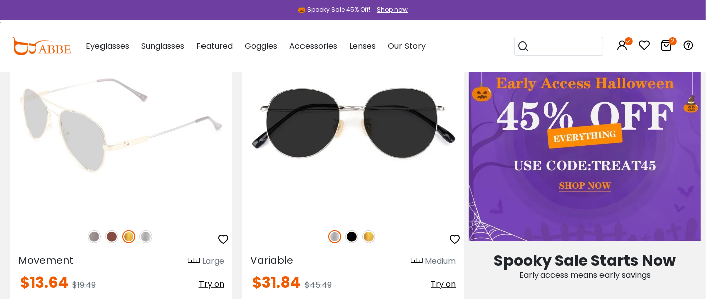
scroll to position [558, 0]
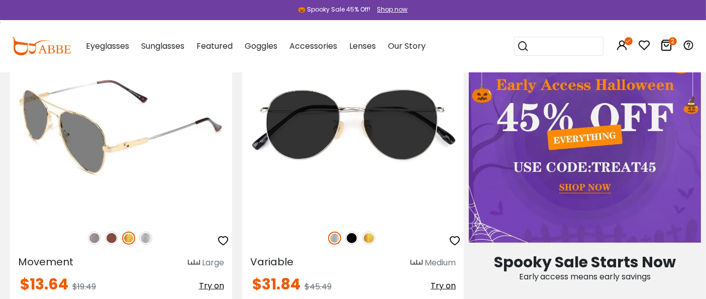
click at [93, 236] on img at bounding box center [94, 238] width 13 height 13
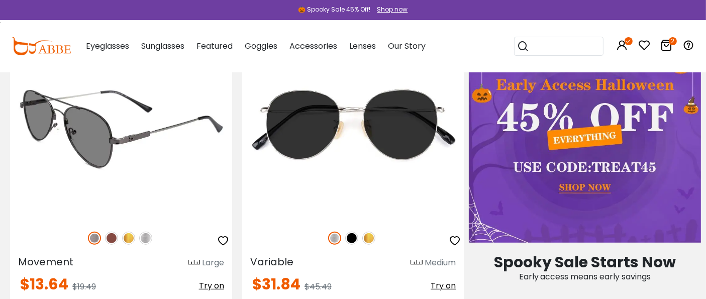
click at [111, 237] on img at bounding box center [111, 238] width 13 height 13
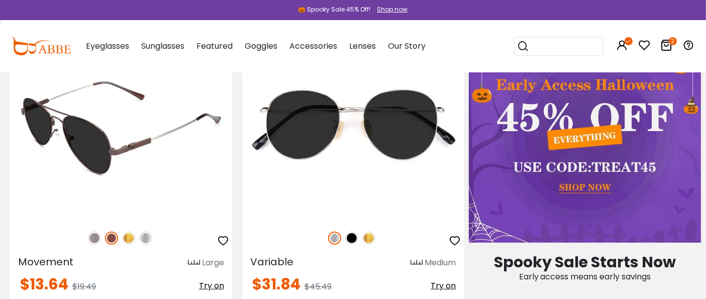
click at [151, 239] on img at bounding box center [145, 238] width 13 height 13
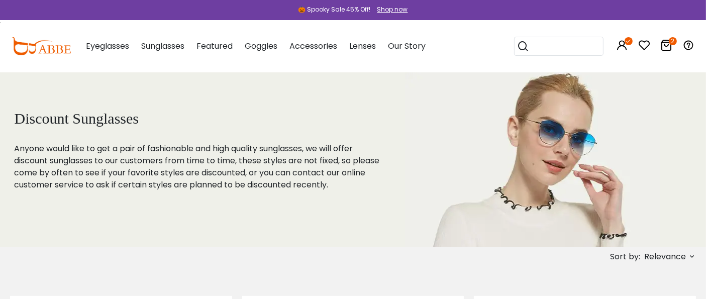
scroll to position [0, 0]
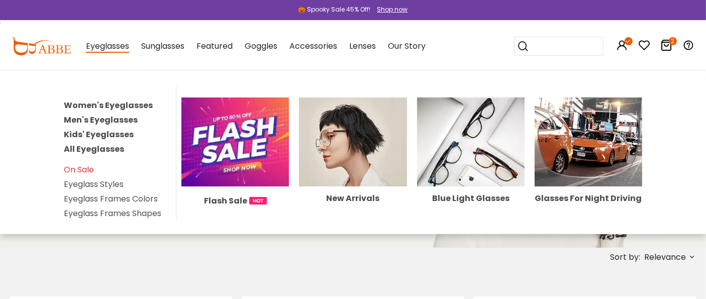
click at [82, 197] on link "Eyeglass Frames Colors" at bounding box center [111, 199] width 94 height 12
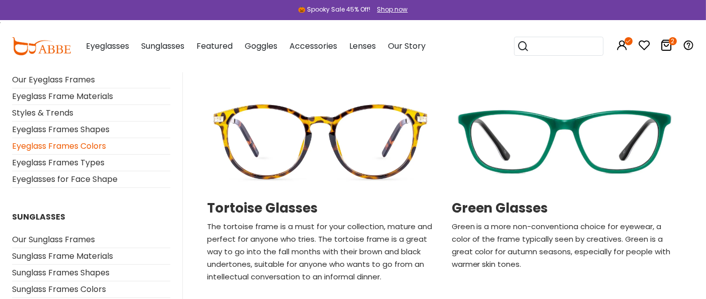
scroll to position [726, 0]
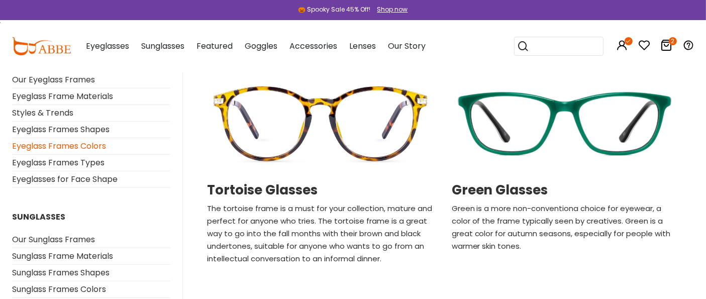
click at [264, 169] on img at bounding box center [320, 123] width 234 height 117
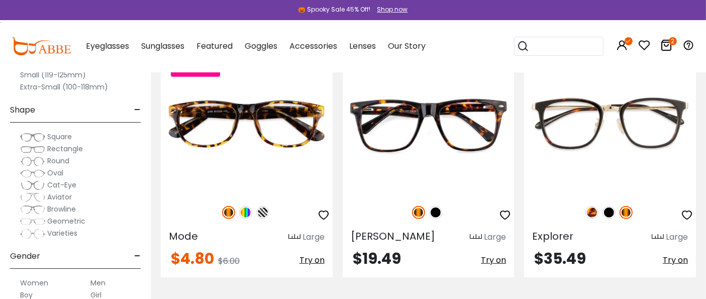
scroll to position [781, 0]
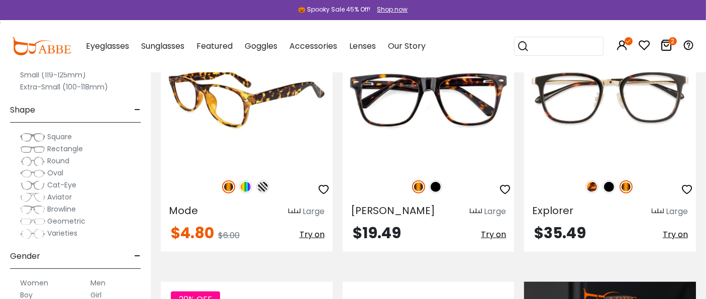
click at [245, 186] on img at bounding box center [245, 186] width 13 height 13
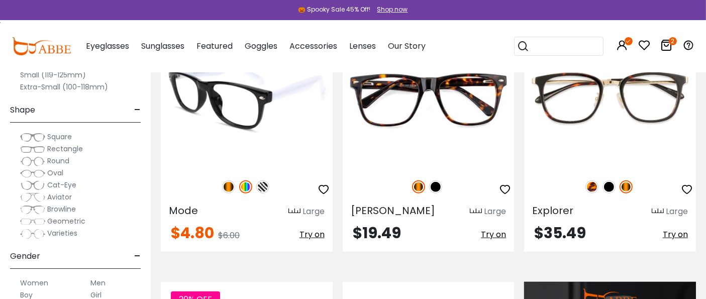
click at [260, 186] on img at bounding box center [262, 186] width 13 height 13
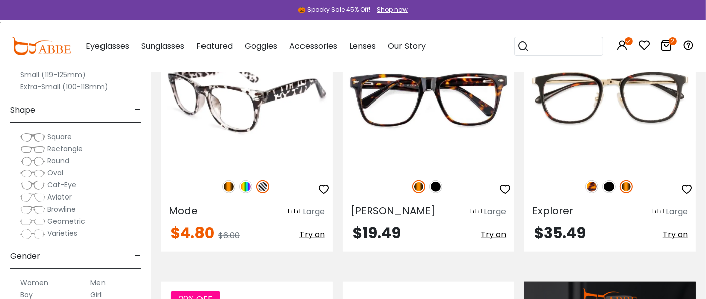
click at [227, 187] on img at bounding box center [228, 186] width 13 height 13
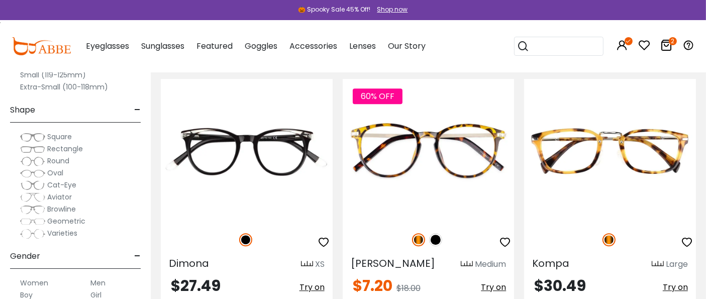
scroll to position [2792, 0]
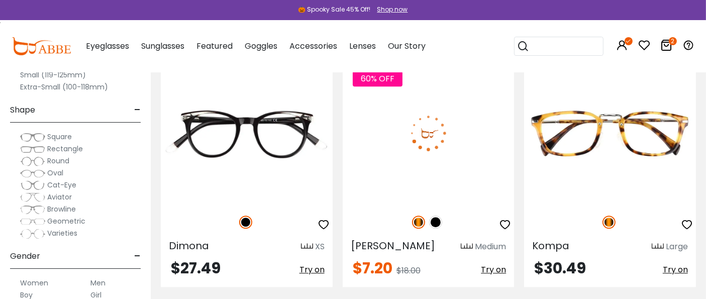
click at [410, 173] on img at bounding box center [429, 132] width 172 height 143
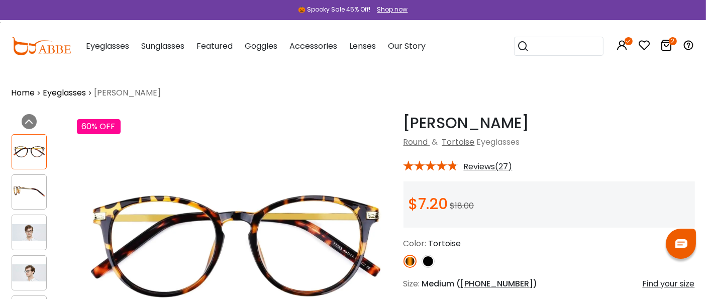
scroll to position [56, 0]
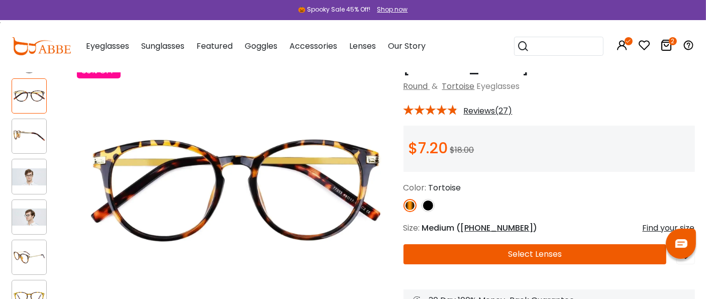
click at [28, 177] on img at bounding box center [29, 176] width 34 height 17
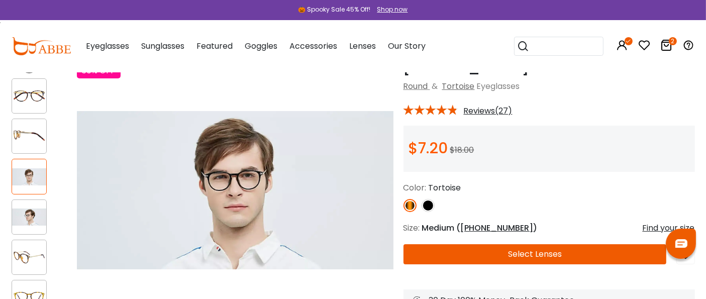
click at [24, 213] on img at bounding box center [29, 217] width 34 height 17
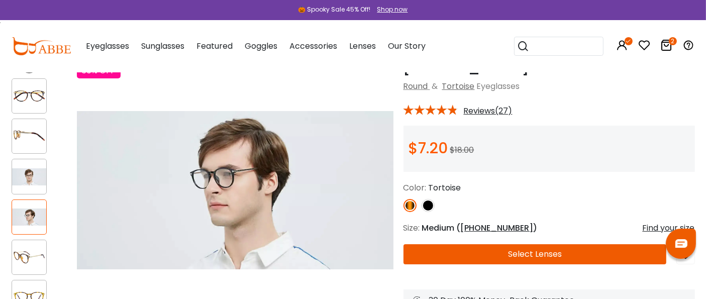
click at [26, 252] on img at bounding box center [29, 257] width 34 height 17
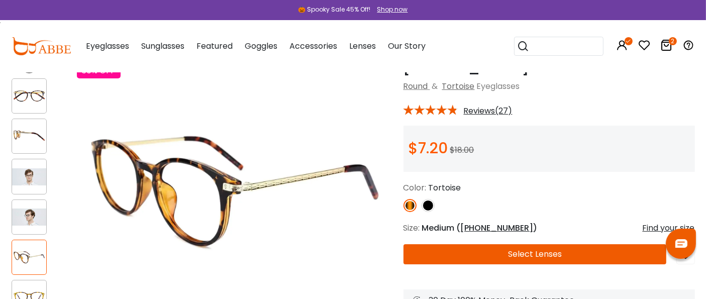
click at [28, 143] on img at bounding box center [29, 136] width 34 height 17
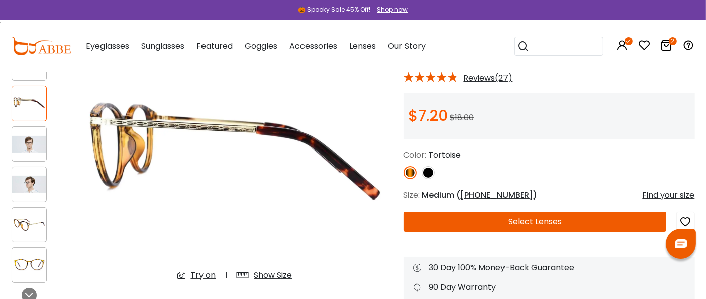
scroll to position [112, 0]
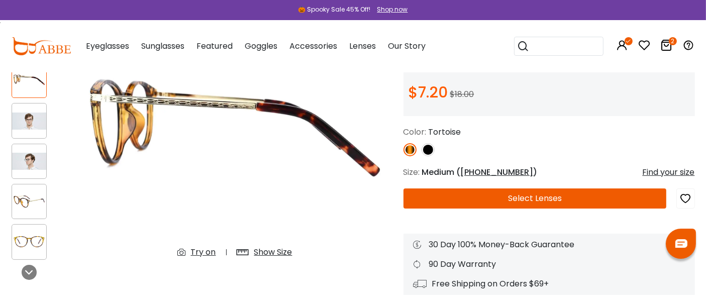
click at [25, 242] on img at bounding box center [29, 241] width 34 height 17
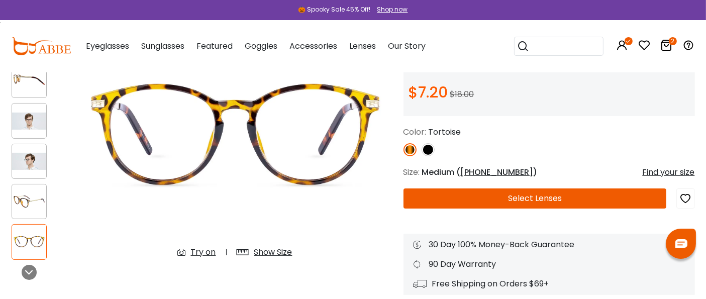
click at [31, 128] on img at bounding box center [29, 121] width 34 height 17
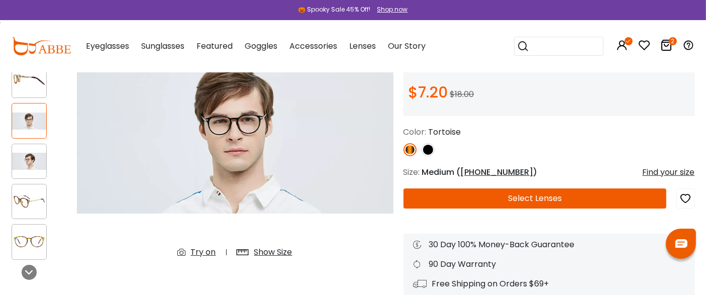
click at [31, 153] on img at bounding box center [29, 161] width 34 height 17
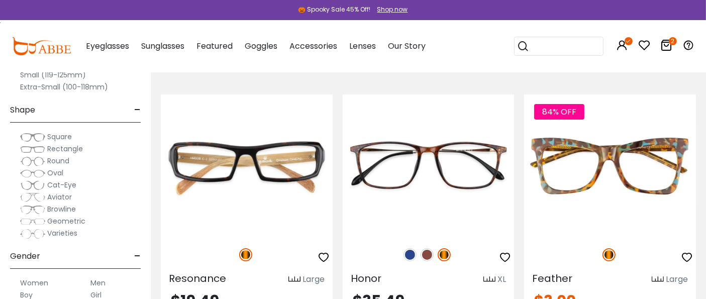
scroll to position [3797, 0]
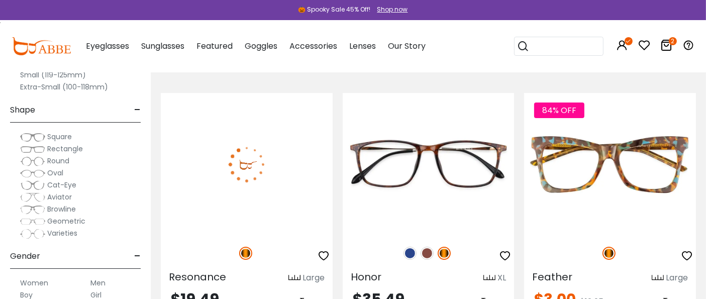
click at [247, 194] on img at bounding box center [247, 164] width 172 height 143
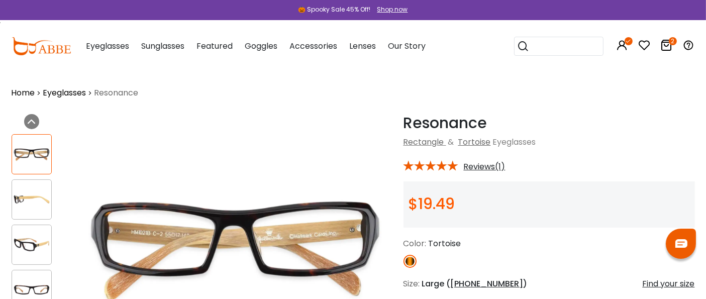
scroll to position [56, 0]
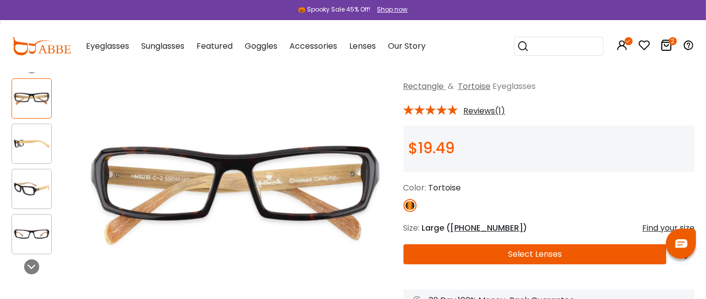
click at [31, 144] on img at bounding box center [31, 144] width 39 height 20
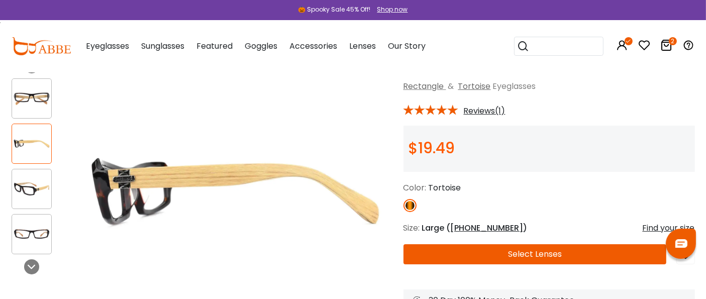
click at [24, 183] on img at bounding box center [31, 189] width 39 height 20
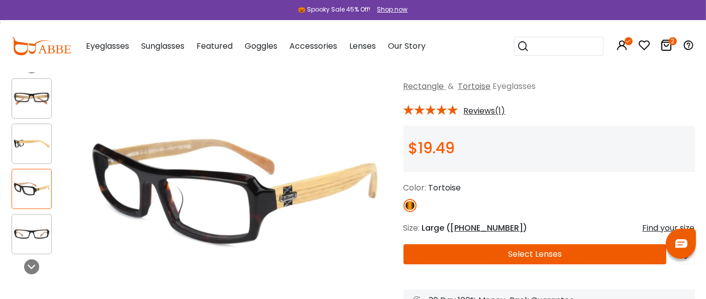
click at [29, 225] on img at bounding box center [31, 234] width 39 height 20
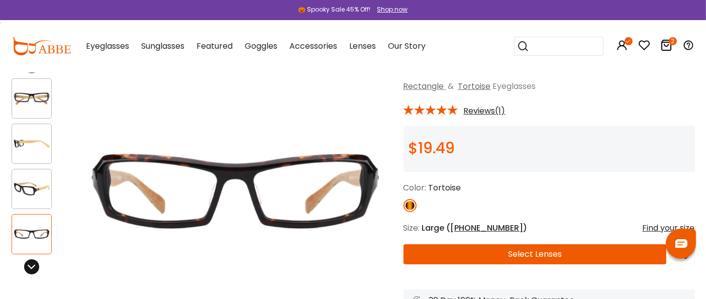
click at [34, 266] on icon at bounding box center [32, 267] width 8 height 8
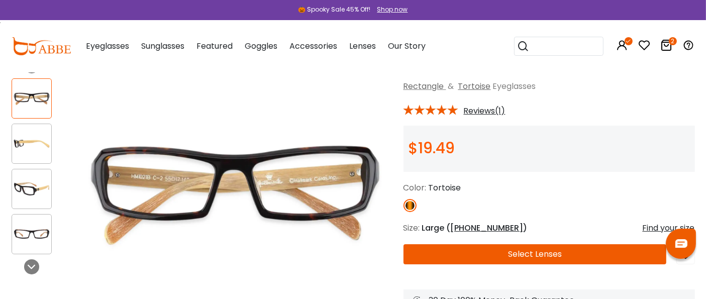
click at [29, 106] on img at bounding box center [31, 98] width 39 height 20
click at [29, 143] on img at bounding box center [31, 144] width 39 height 20
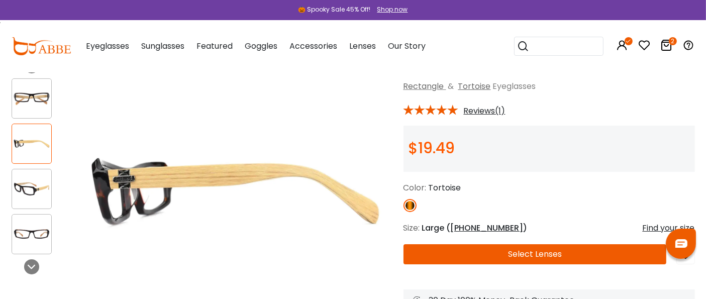
click at [23, 179] on img at bounding box center [31, 189] width 39 height 20
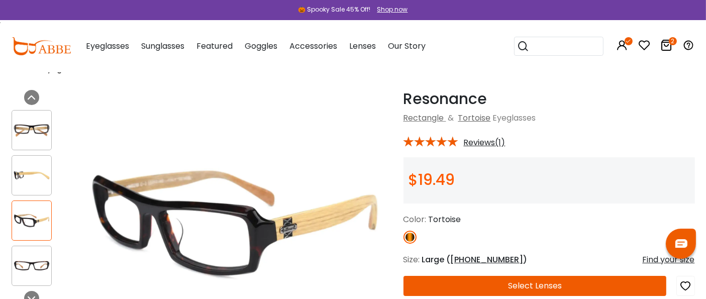
scroll to position [0, 0]
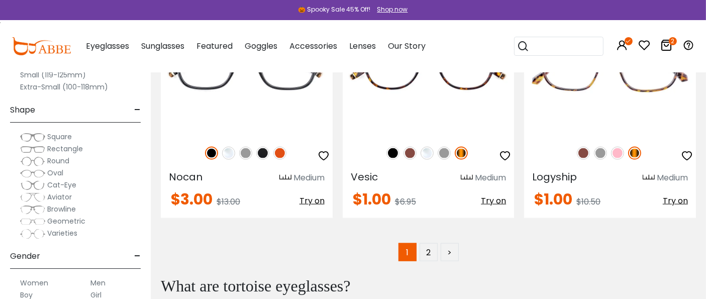
scroll to position [5249, 0]
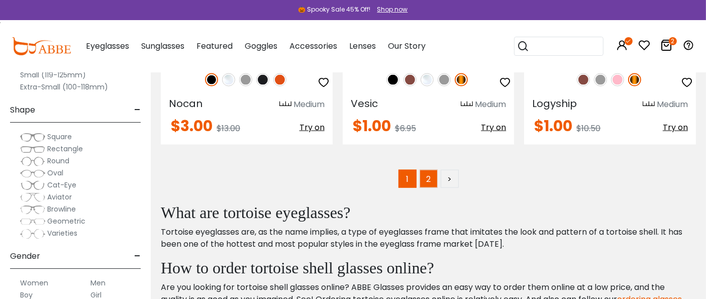
click at [431, 170] on link "2" at bounding box center [429, 179] width 18 height 18
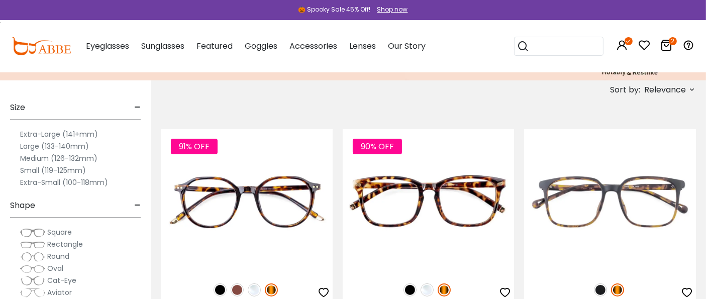
scroll to position [223, 0]
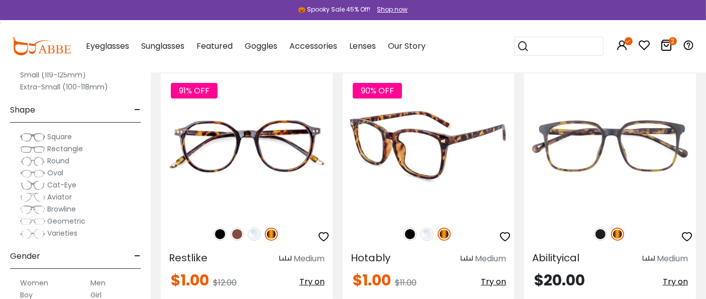
click at [406, 187] on img at bounding box center [429, 144] width 172 height 143
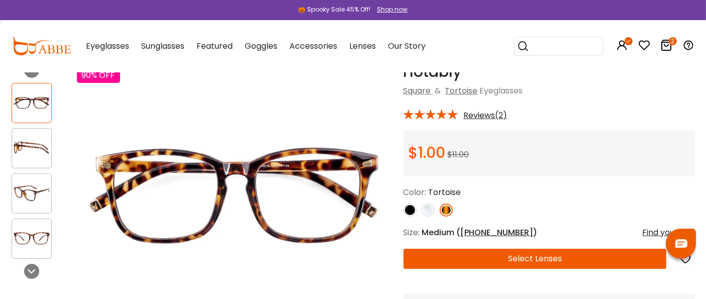
scroll to position [56, 0]
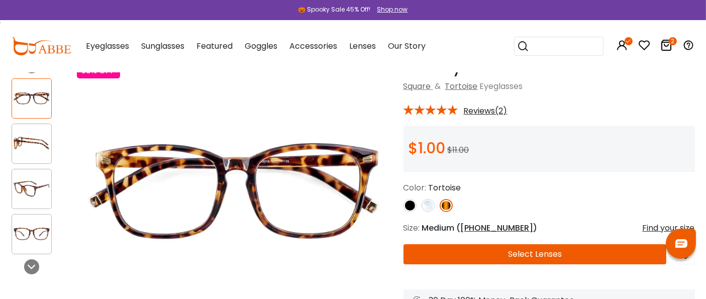
click at [200, 200] on img at bounding box center [235, 190] width 317 height 264
click at [24, 185] on img at bounding box center [31, 189] width 39 height 20
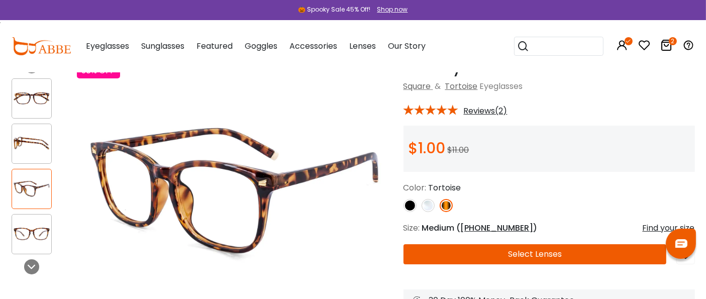
click at [24, 220] on div at bounding box center [32, 234] width 40 height 40
click at [27, 155] on div at bounding box center [32, 144] width 40 height 40
click at [24, 90] on img at bounding box center [31, 98] width 39 height 20
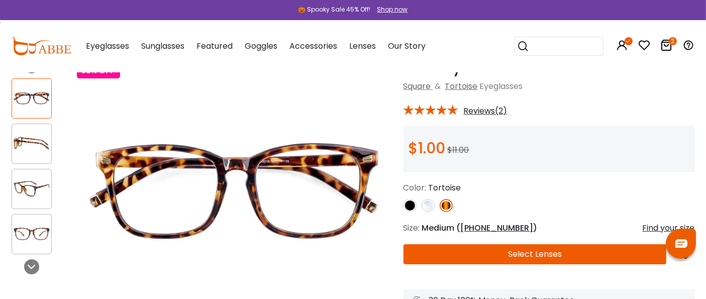
click at [430, 207] on img at bounding box center [428, 205] width 13 height 13
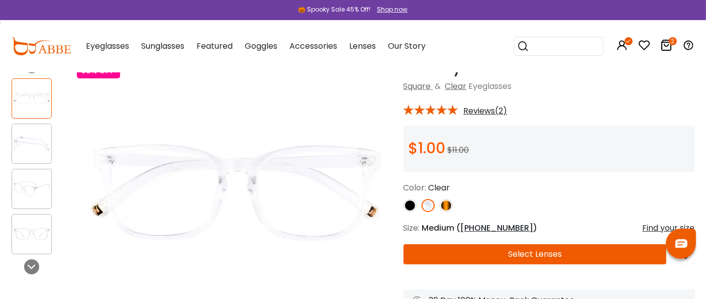
click at [411, 206] on img at bounding box center [410, 205] width 13 height 13
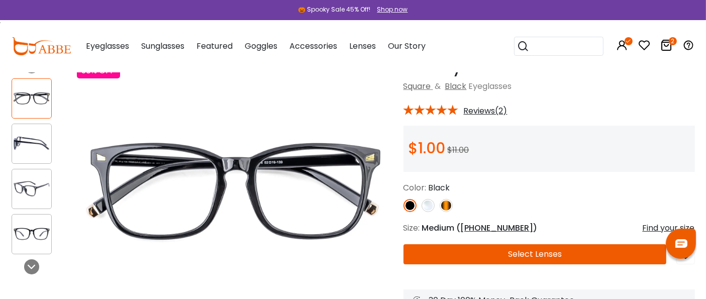
click at [445, 205] on img at bounding box center [446, 205] width 13 height 13
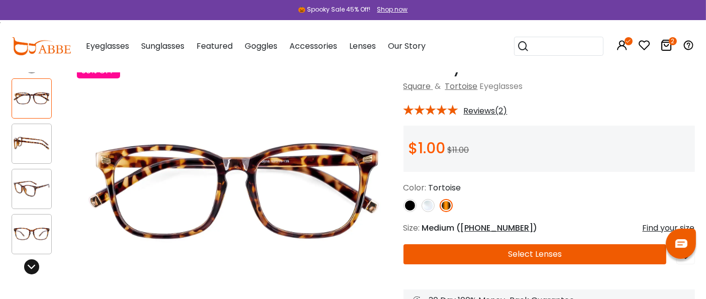
click at [29, 264] on icon at bounding box center [32, 267] width 8 height 8
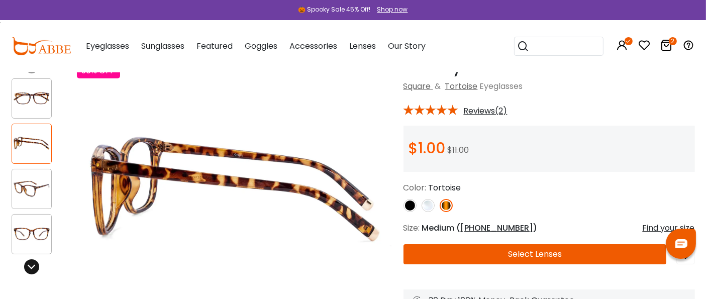
click at [28, 264] on icon at bounding box center [32, 267] width 8 height 8
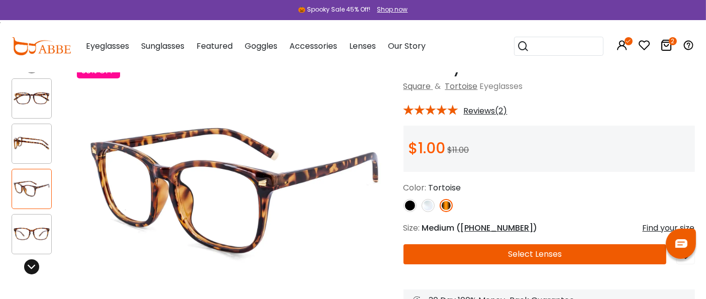
click at [28, 264] on icon at bounding box center [32, 267] width 8 height 8
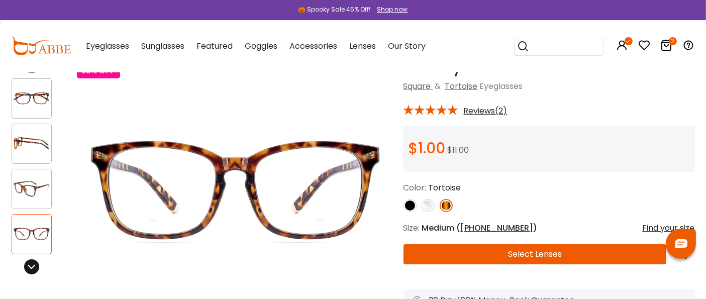
click at [28, 264] on icon at bounding box center [32, 267] width 8 height 8
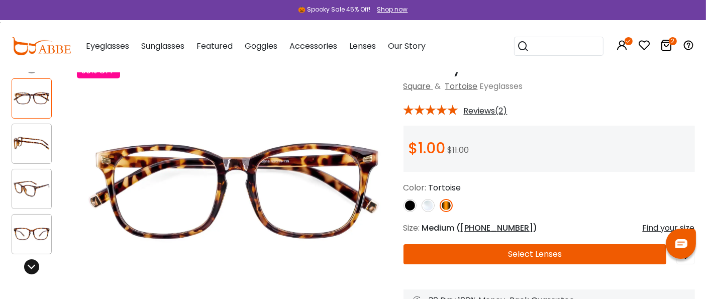
click at [28, 263] on icon at bounding box center [32, 267] width 8 height 8
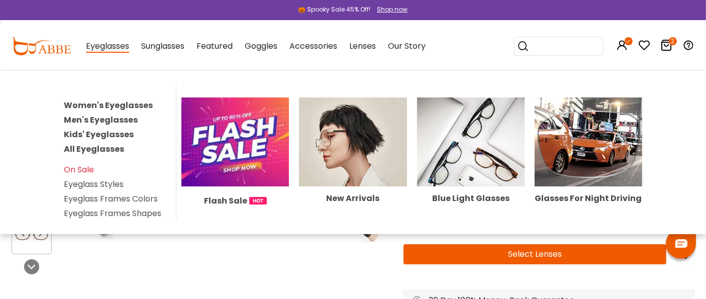
click at [88, 196] on link "Eyeglass Frames Colors" at bounding box center [111, 199] width 94 height 12
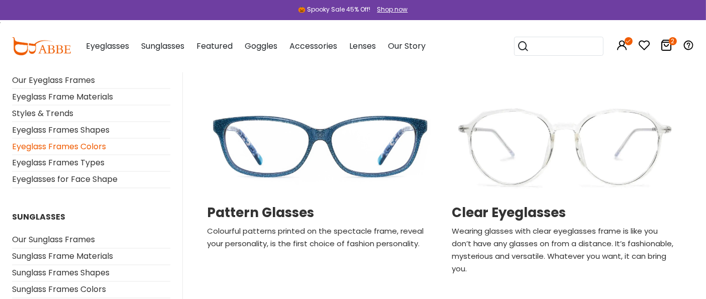
scroll to position [1731, 0]
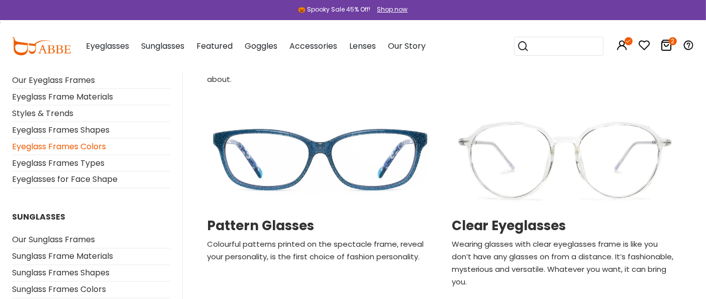
click at [342, 186] on img at bounding box center [320, 160] width 234 height 117
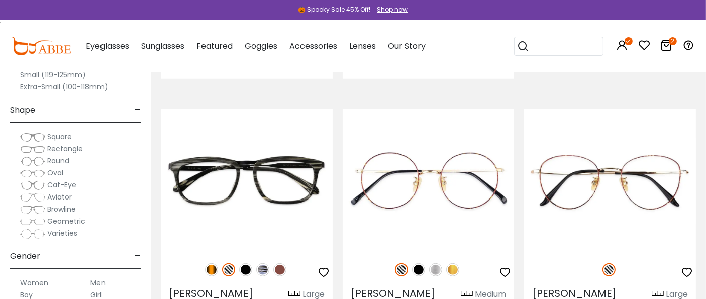
scroll to position [726, 0]
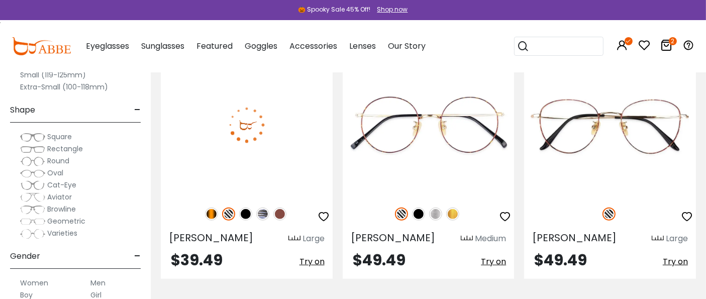
click at [279, 216] on img at bounding box center [279, 214] width 13 height 13
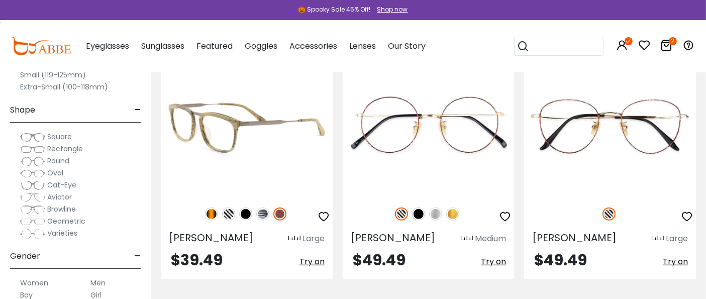
click at [261, 215] on img at bounding box center [262, 214] width 13 height 13
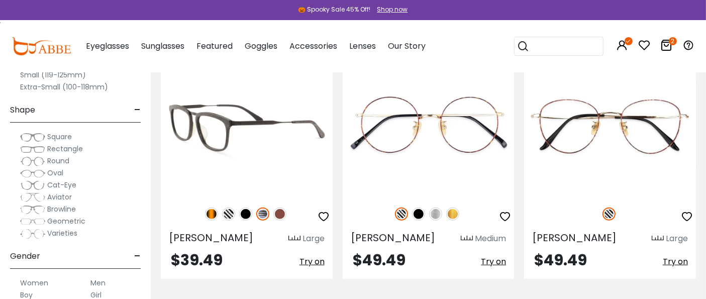
click at [242, 154] on img at bounding box center [247, 124] width 172 height 143
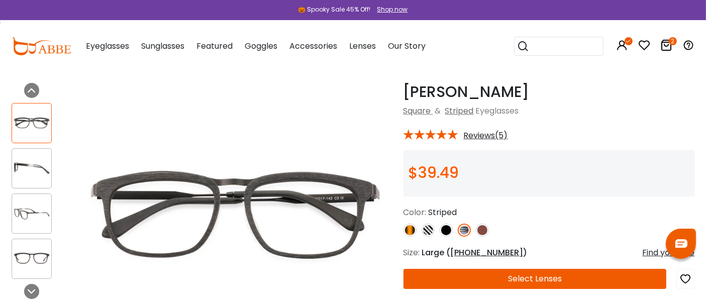
scroll to position [56, 0]
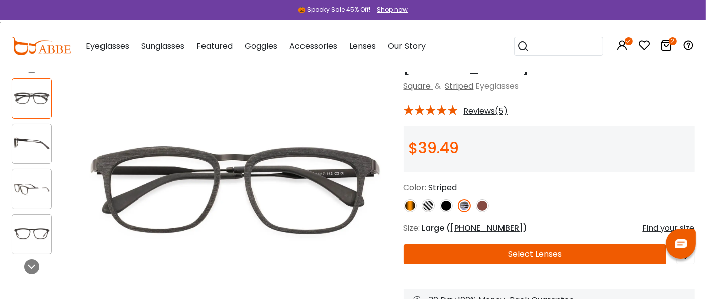
click at [408, 205] on img at bounding box center [410, 205] width 13 height 13
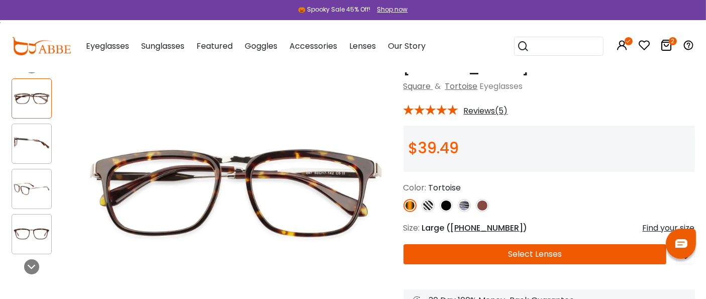
click at [426, 204] on img at bounding box center [428, 205] width 13 height 13
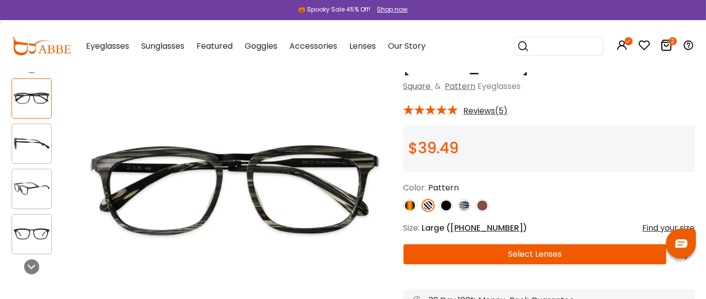
click at [449, 204] on img at bounding box center [446, 205] width 13 height 13
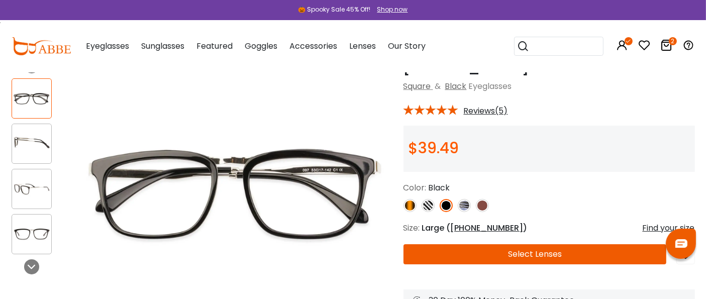
click at [463, 206] on img at bounding box center [464, 205] width 13 height 13
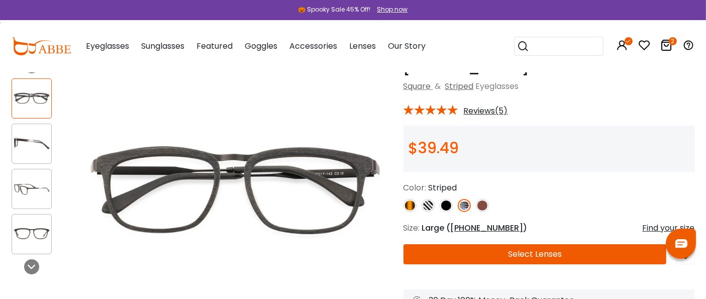
click at [479, 204] on img at bounding box center [482, 205] width 13 height 13
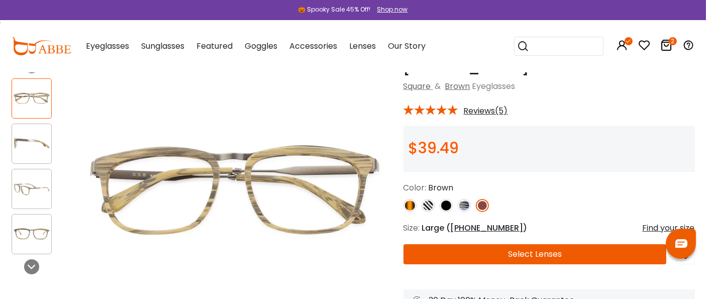
click at [26, 181] on img at bounding box center [31, 189] width 39 height 20
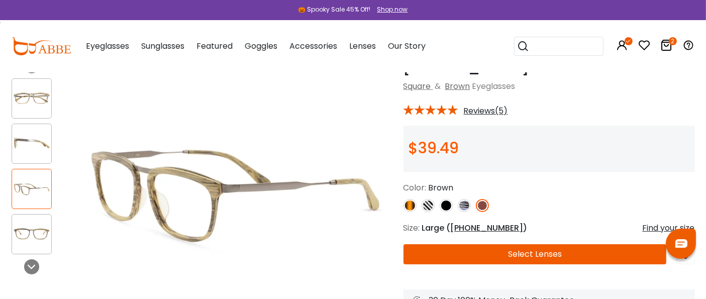
click at [19, 227] on img at bounding box center [31, 234] width 39 height 20
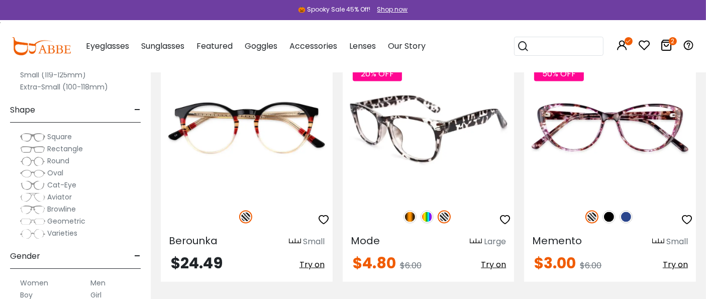
scroll to position [1508, 0]
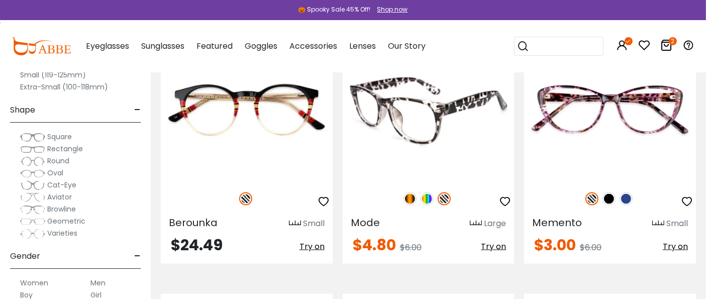
click at [412, 203] on img at bounding box center [410, 198] width 13 height 13
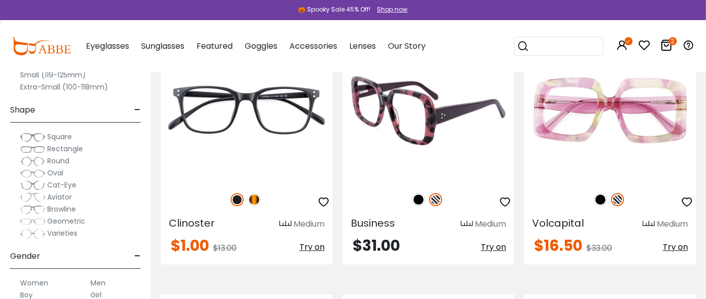
scroll to position [2513, 0]
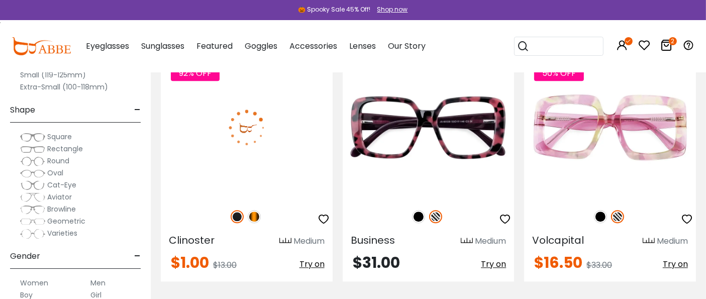
click at [258, 218] on img at bounding box center [254, 216] width 13 height 13
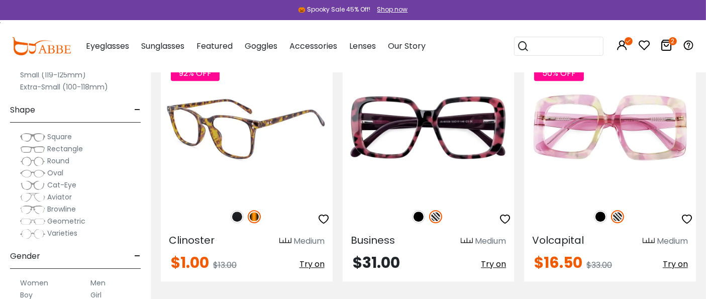
click at [214, 148] on img at bounding box center [247, 127] width 172 height 143
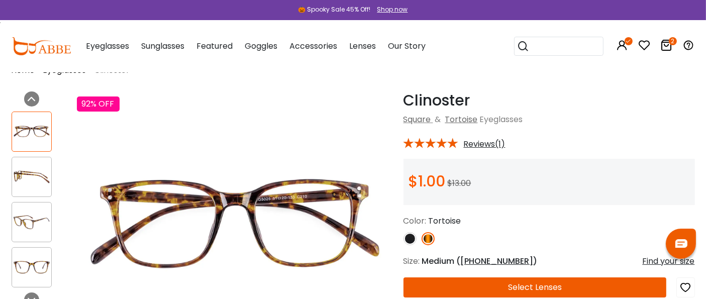
scroll to position [56, 0]
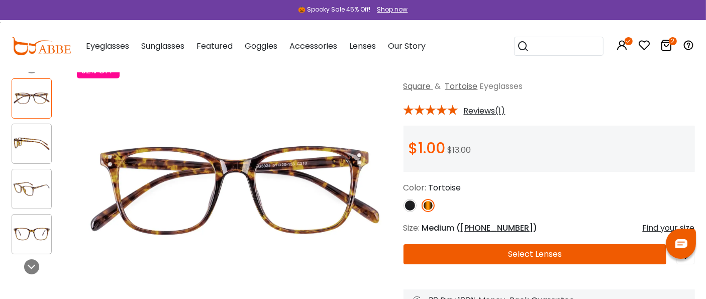
click at [35, 190] on img at bounding box center [31, 189] width 39 height 20
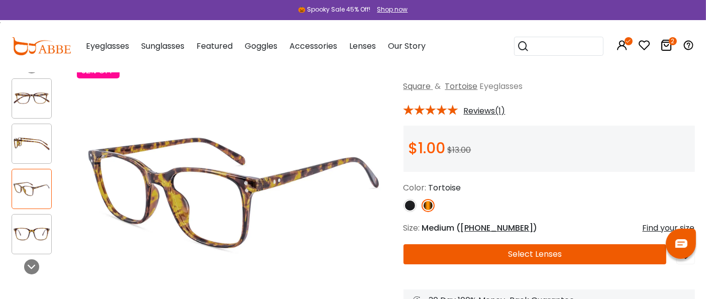
click at [21, 227] on img at bounding box center [31, 234] width 39 height 20
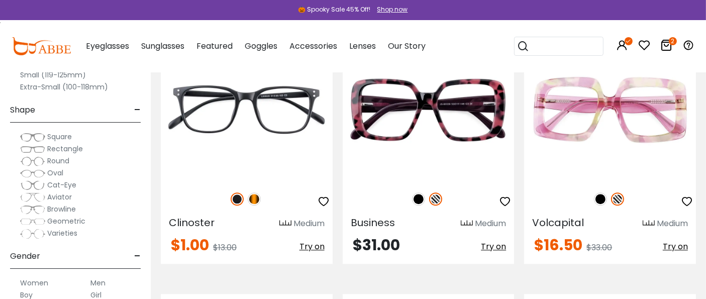
scroll to position [2513, 0]
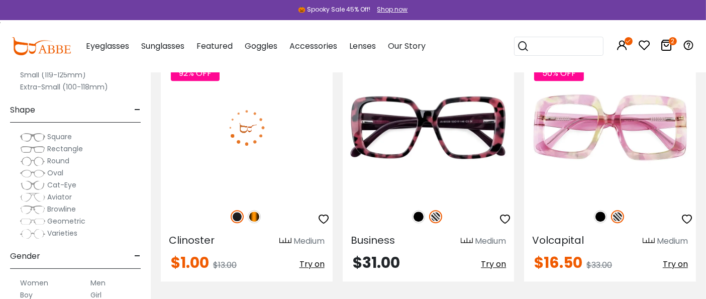
click at [253, 220] on img at bounding box center [254, 216] width 13 height 13
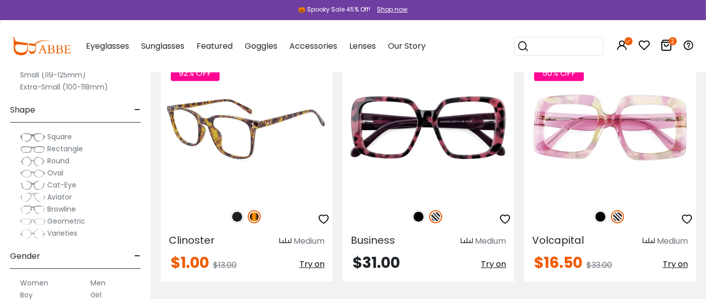
click at [241, 184] on img at bounding box center [247, 127] width 172 height 143
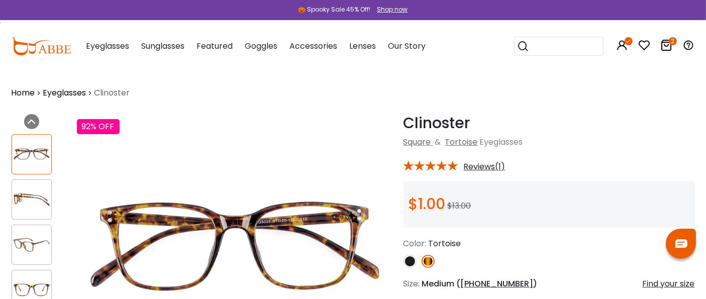
click at [428, 260] on img at bounding box center [428, 261] width 13 height 13
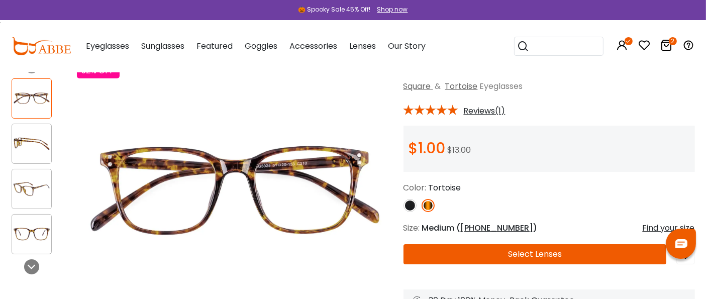
click at [451, 253] on button "Select Lenses" at bounding box center [535, 254] width 263 height 20
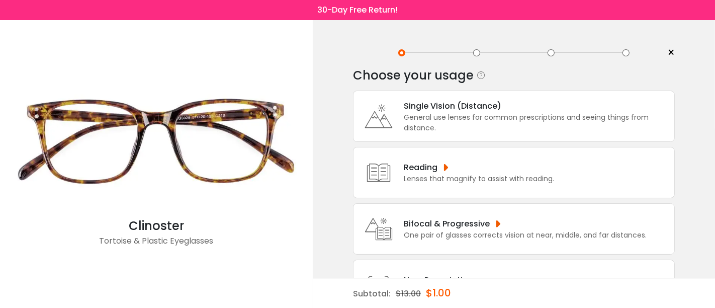
click at [393, 121] on icon at bounding box center [378, 116] width 40 height 40
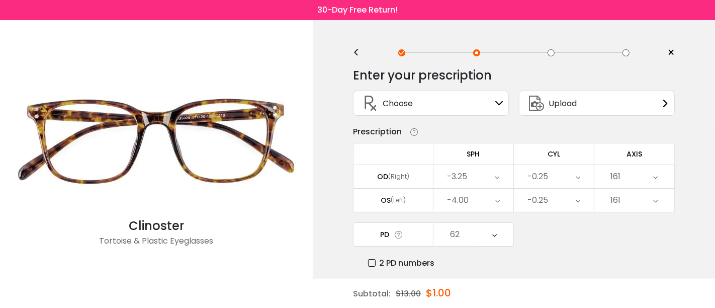
scroll to position [56, 0]
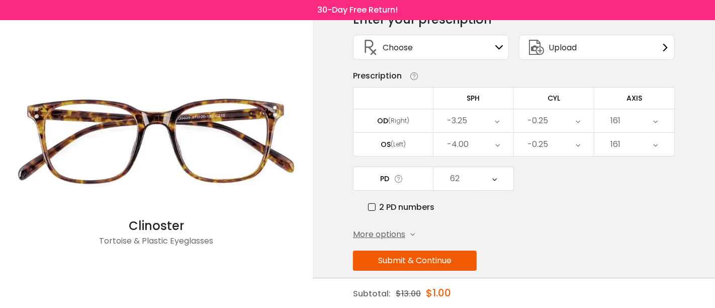
click at [453, 255] on button "Submit & Continue" at bounding box center [415, 260] width 124 height 20
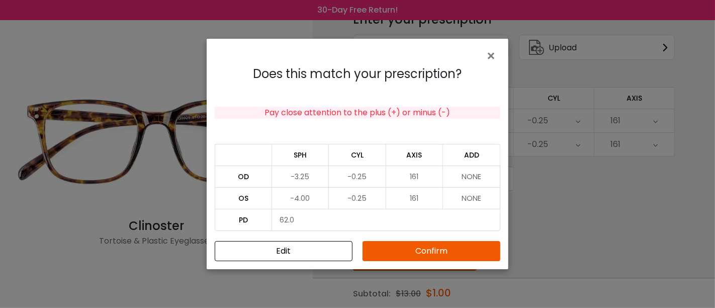
click at [452, 255] on button "Confirm" at bounding box center [431, 251] width 138 height 20
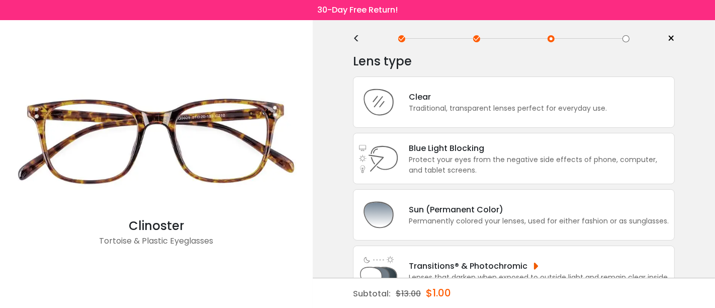
scroll to position [0, 0]
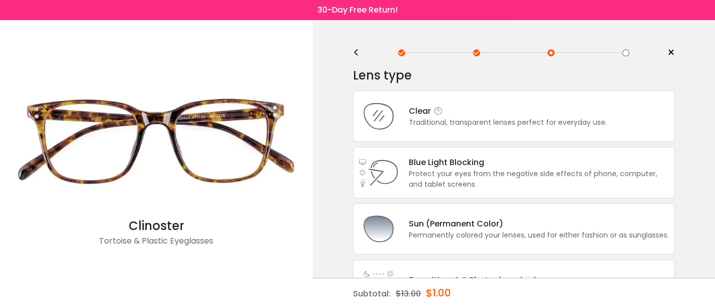
click at [422, 124] on div "Traditional, transparent lenses perfect for everyday use." at bounding box center [508, 122] width 198 height 11
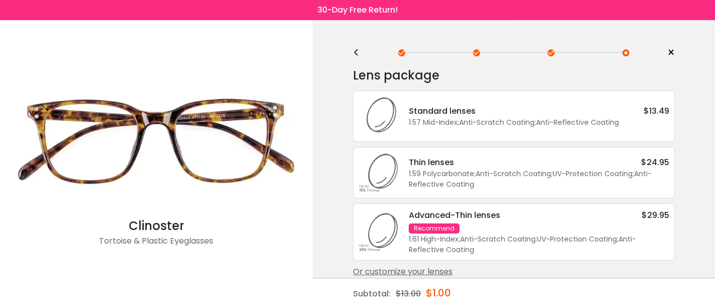
click at [422, 124] on div "1.57 Mid-Index ; Anti-Scratch Coating ; Anti-Reflective Coating ;" at bounding box center [539, 122] width 260 height 11
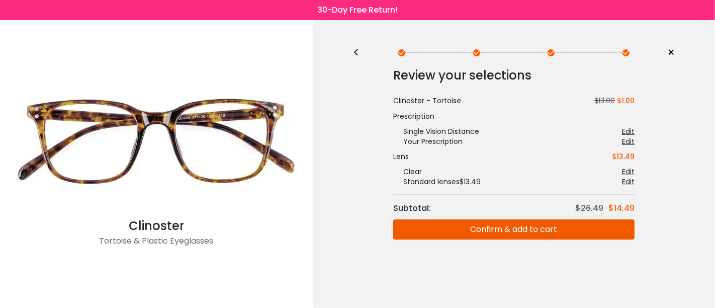
click at [497, 230] on button "Confirm & add to cart" at bounding box center [513, 229] width 241 height 20
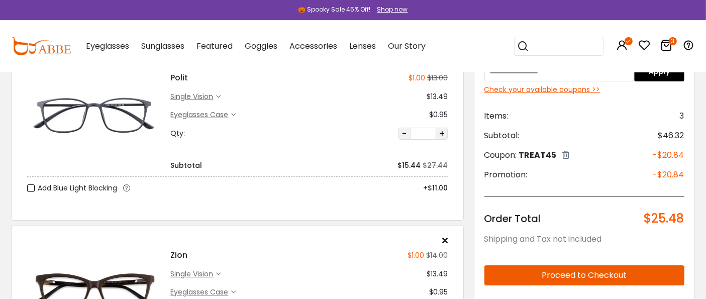
scroll to position [167, 0]
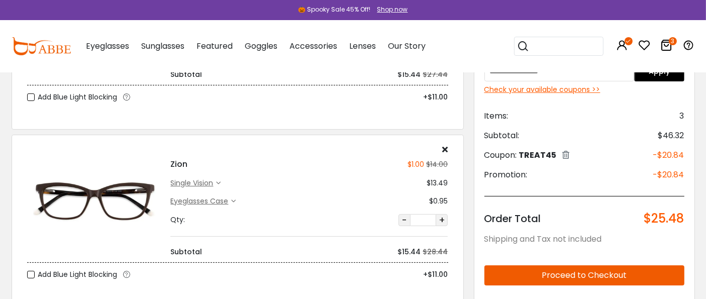
click at [573, 275] on button "Proceed to Checkout" at bounding box center [584, 275] width 200 height 20
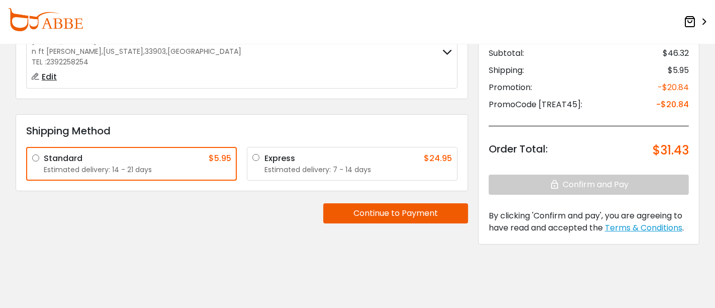
scroll to position [112, 0]
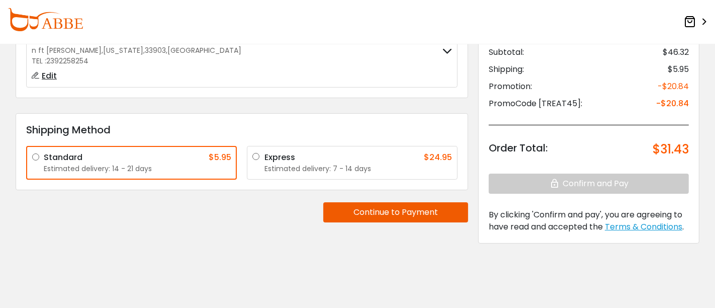
click at [364, 210] on button "Continue to Payment" at bounding box center [395, 212] width 145 height 20
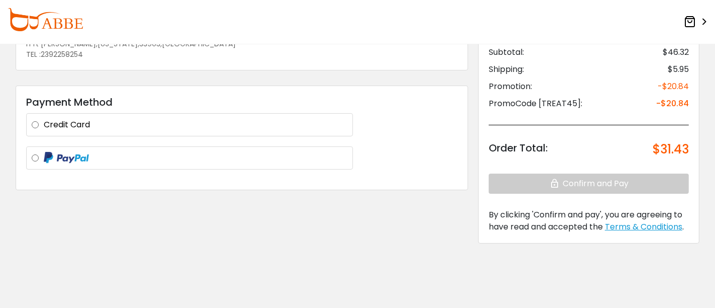
click at [44, 155] on label at bounding box center [196, 158] width 304 height 13
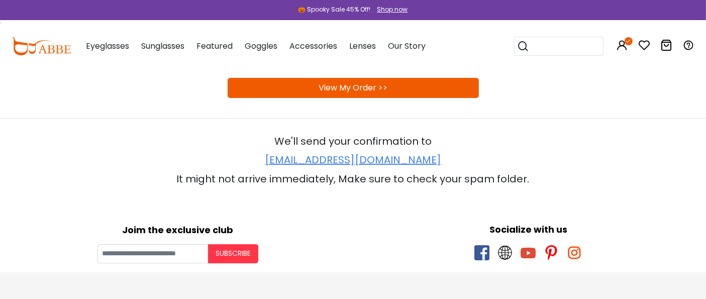
scroll to position [167, 0]
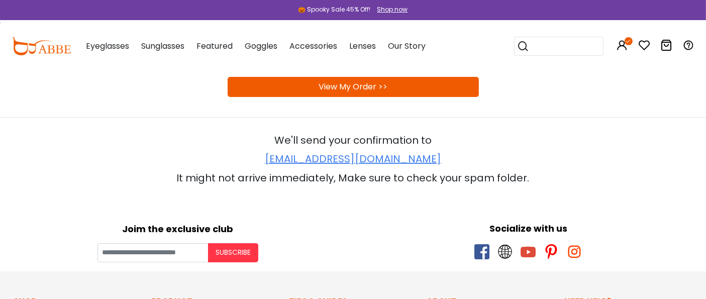
click at [377, 88] on link "View My Order >>" at bounding box center [353, 87] width 69 height 12
